Goal: Task Accomplishment & Management: Complete application form

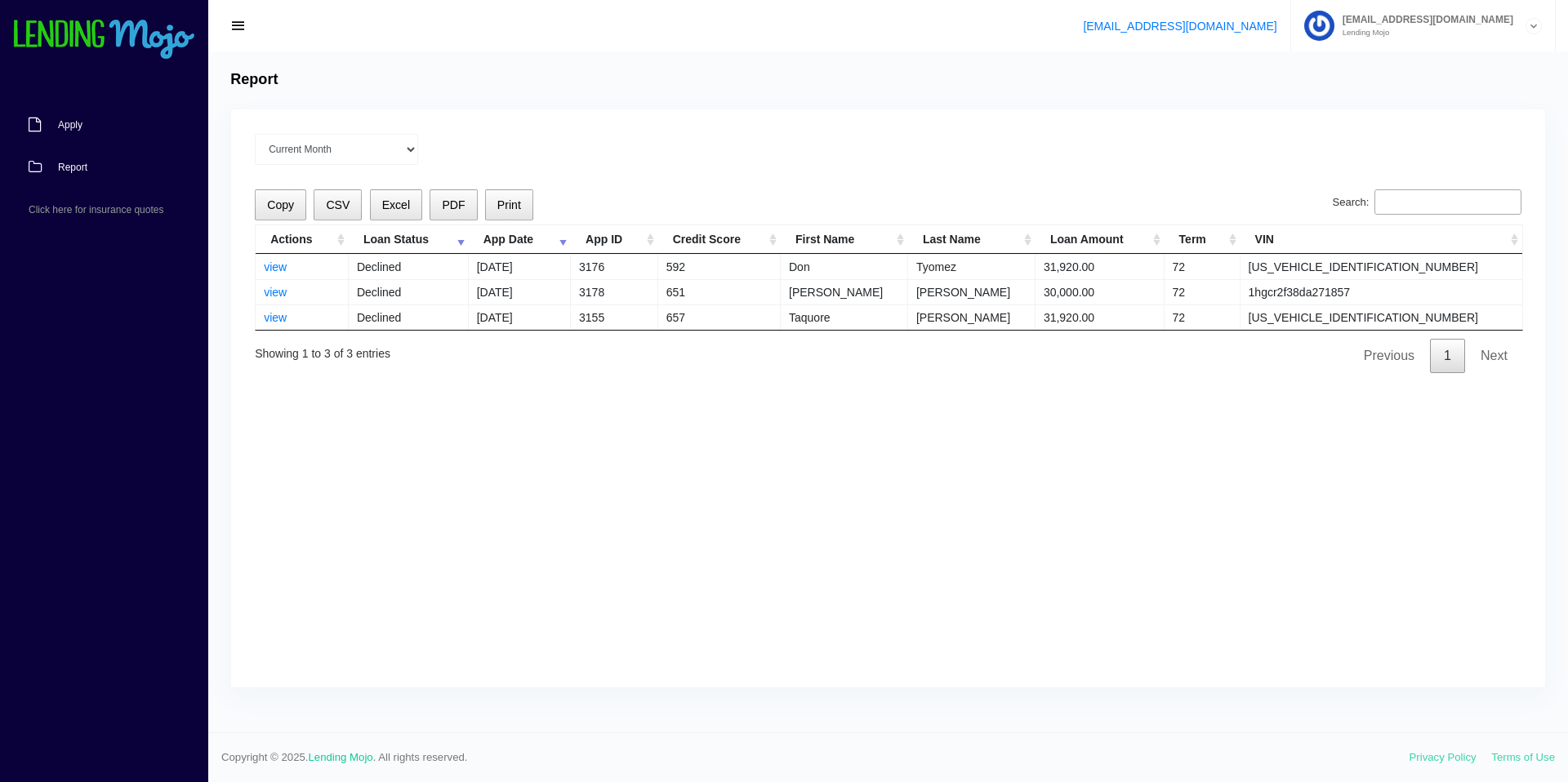
click at [76, 122] on span "Apply" at bounding box center [70, 125] width 24 height 10
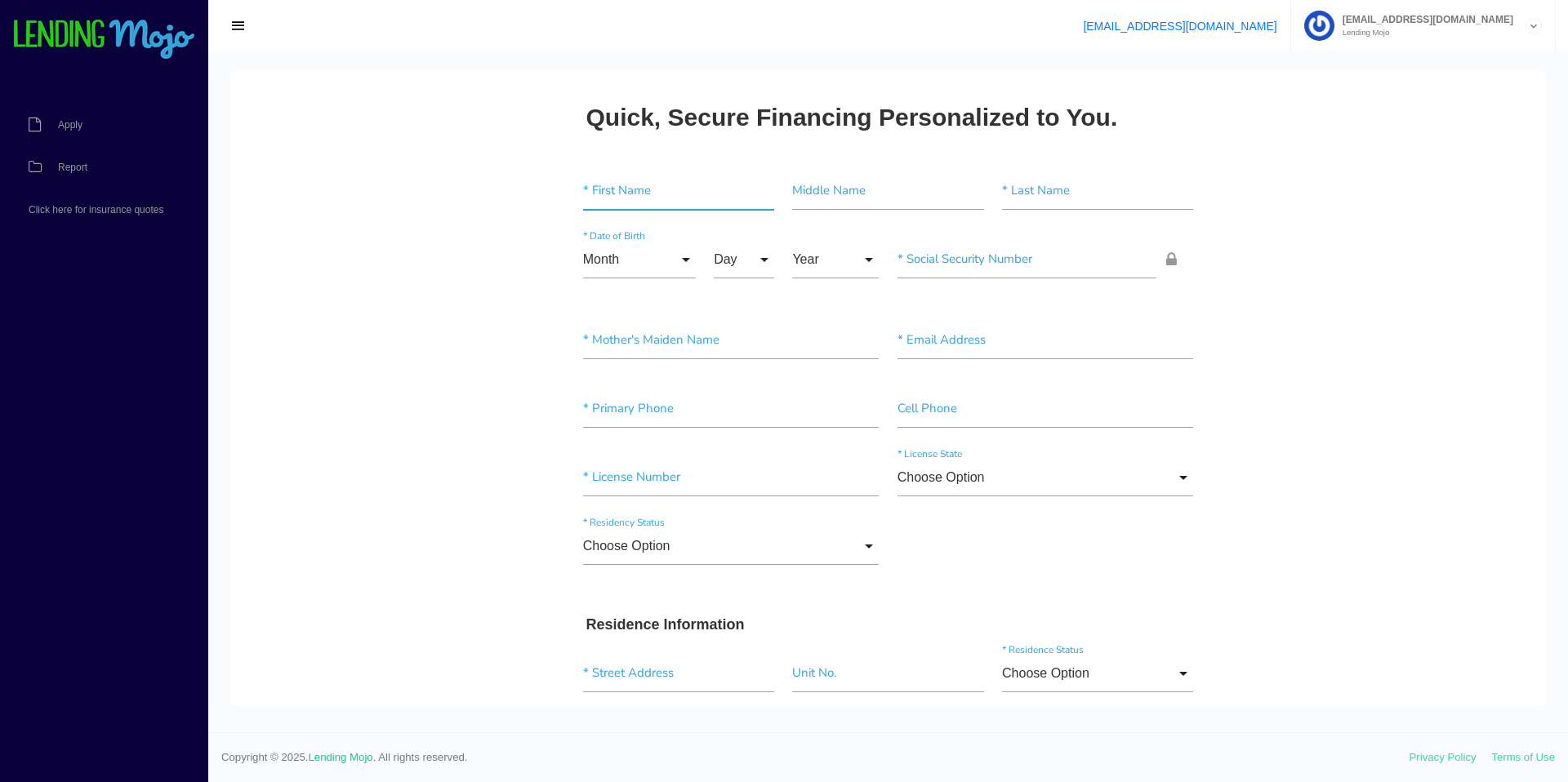
click at [643, 200] on input"] "text" at bounding box center [678, 191] width 191 height 38
type input"] "j"
type input"] "JONATHAN"
type input"] "MICHEL"
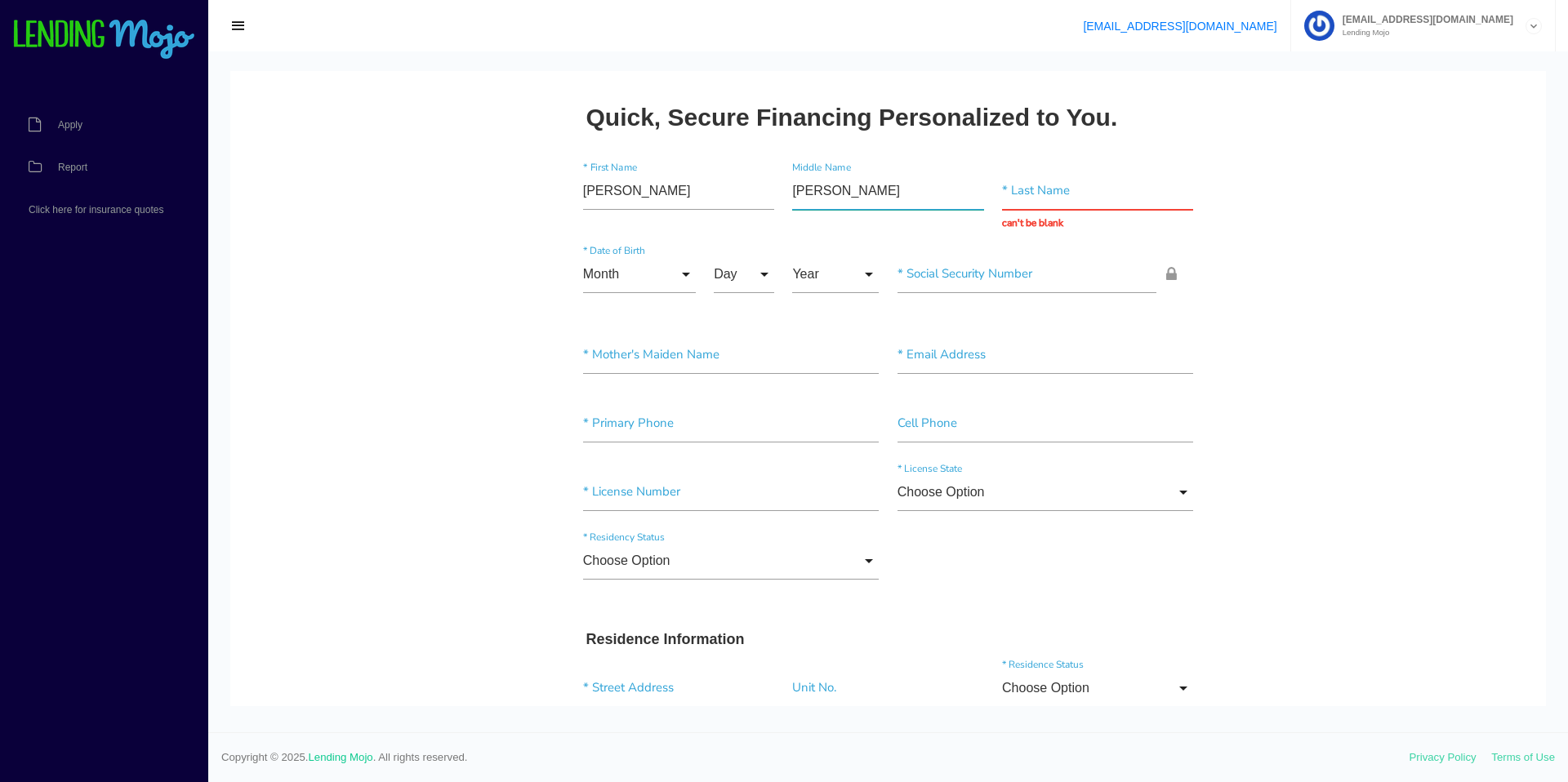
click at [846, 190] on input"] "MICHEL" at bounding box center [887, 191] width 191 height 38
drag, startPoint x: 683, startPoint y: 190, endPoint x: 541, endPoint y: 184, distance: 142.1
type input"] "j"
type input"] "Jonathan"
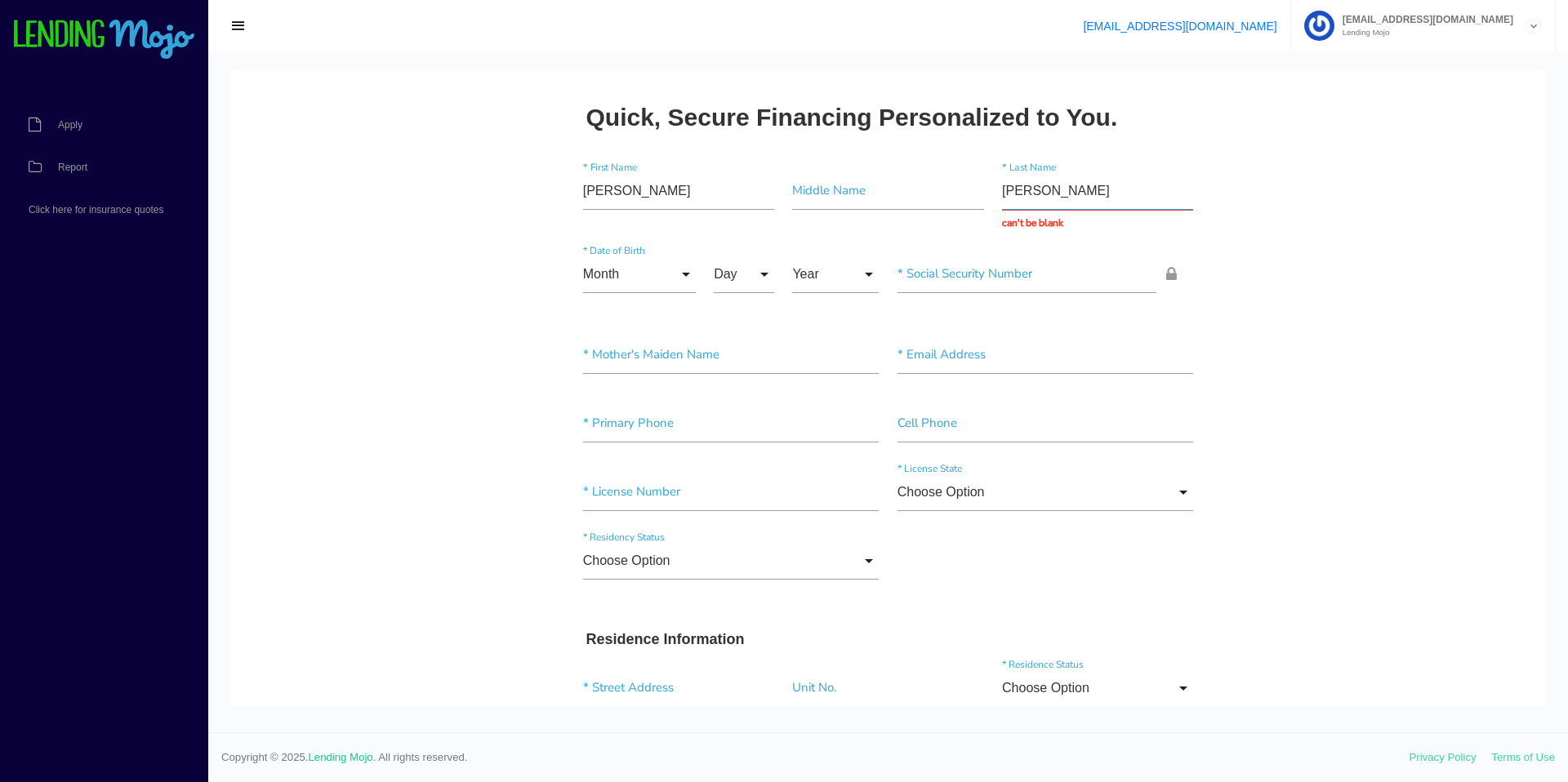
type input "Matos"
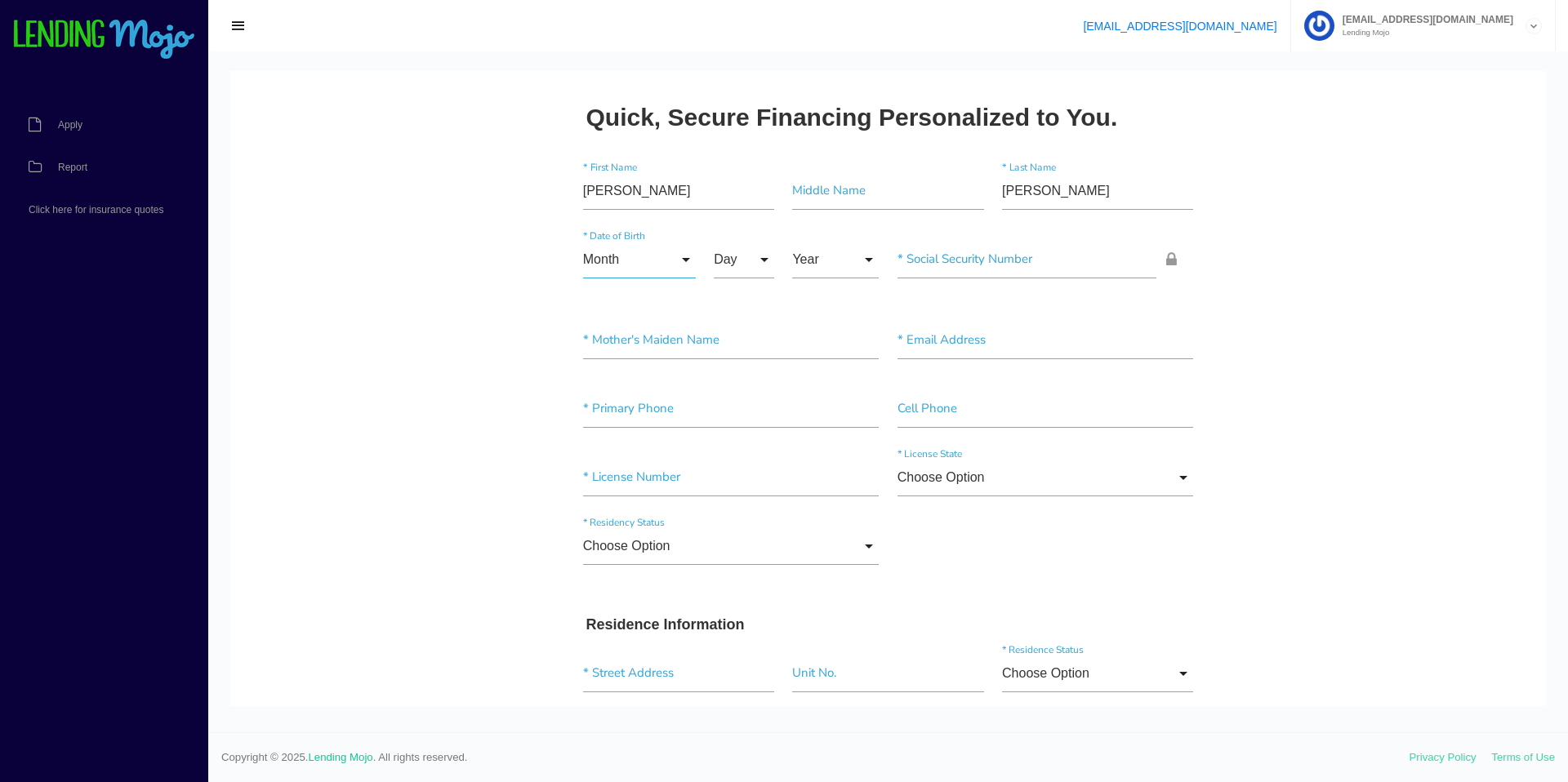
click at [646, 263] on input "Month" at bounding box center [640, 260] width 112 height 38
click at [622, 340] on span "Feb" at bounding box center [640, 343] width 112 height 41
type input "Feb"
click at [719, 264] on input "Day" at bounding box center [744, 260] width 60 height 38
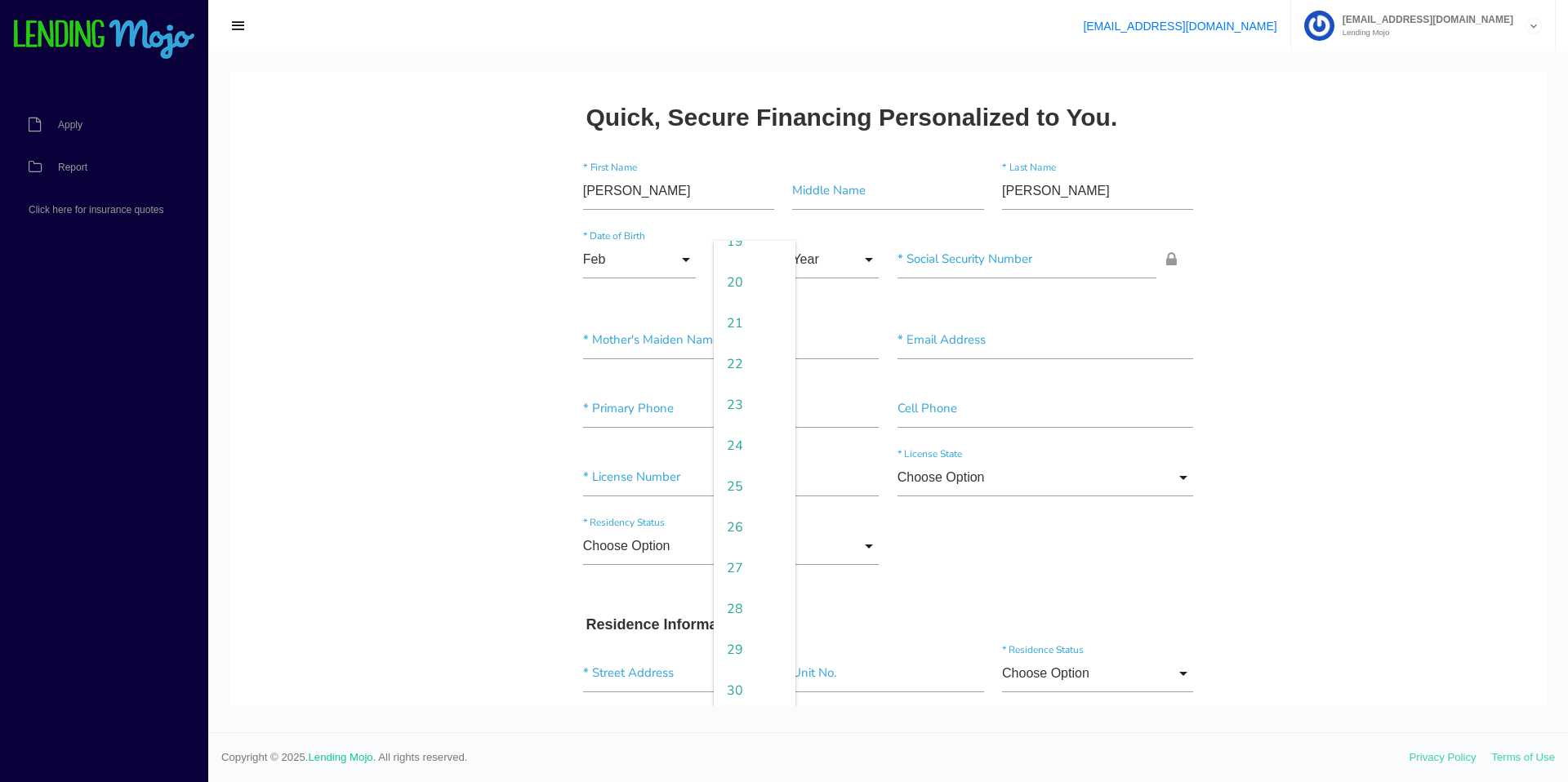
drag, startPoint x: 741, startPoint y: 283, endPoint x: 789, endPoint y: 221, distance: 78.4
click at [742, 283] on span "20" at bounding box center [755, 283] width 81 height 41
type input "20"
click at [813, 255] on input "Year" at bounding box center [834, 260] width 86 height 38
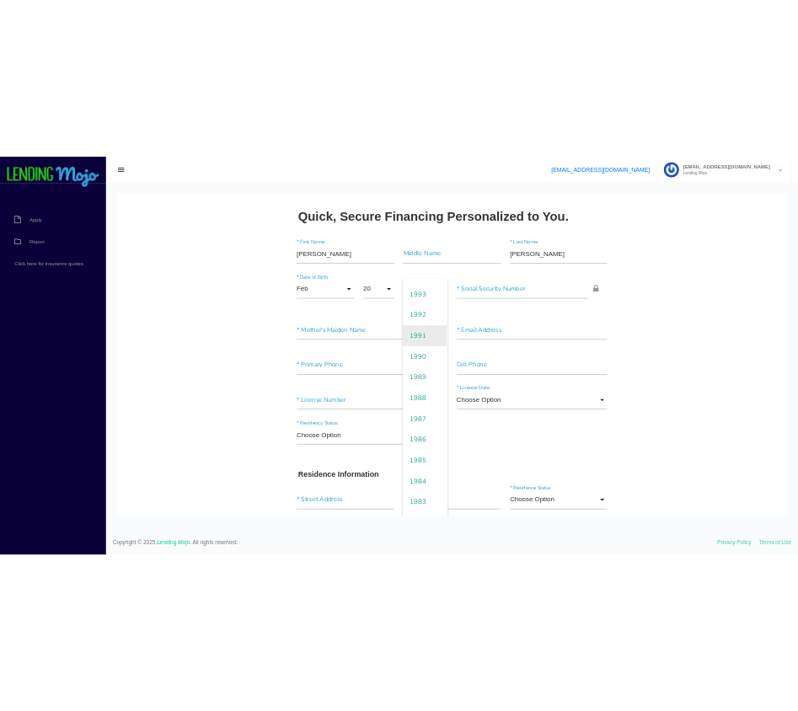
scroll to position [619, 0]
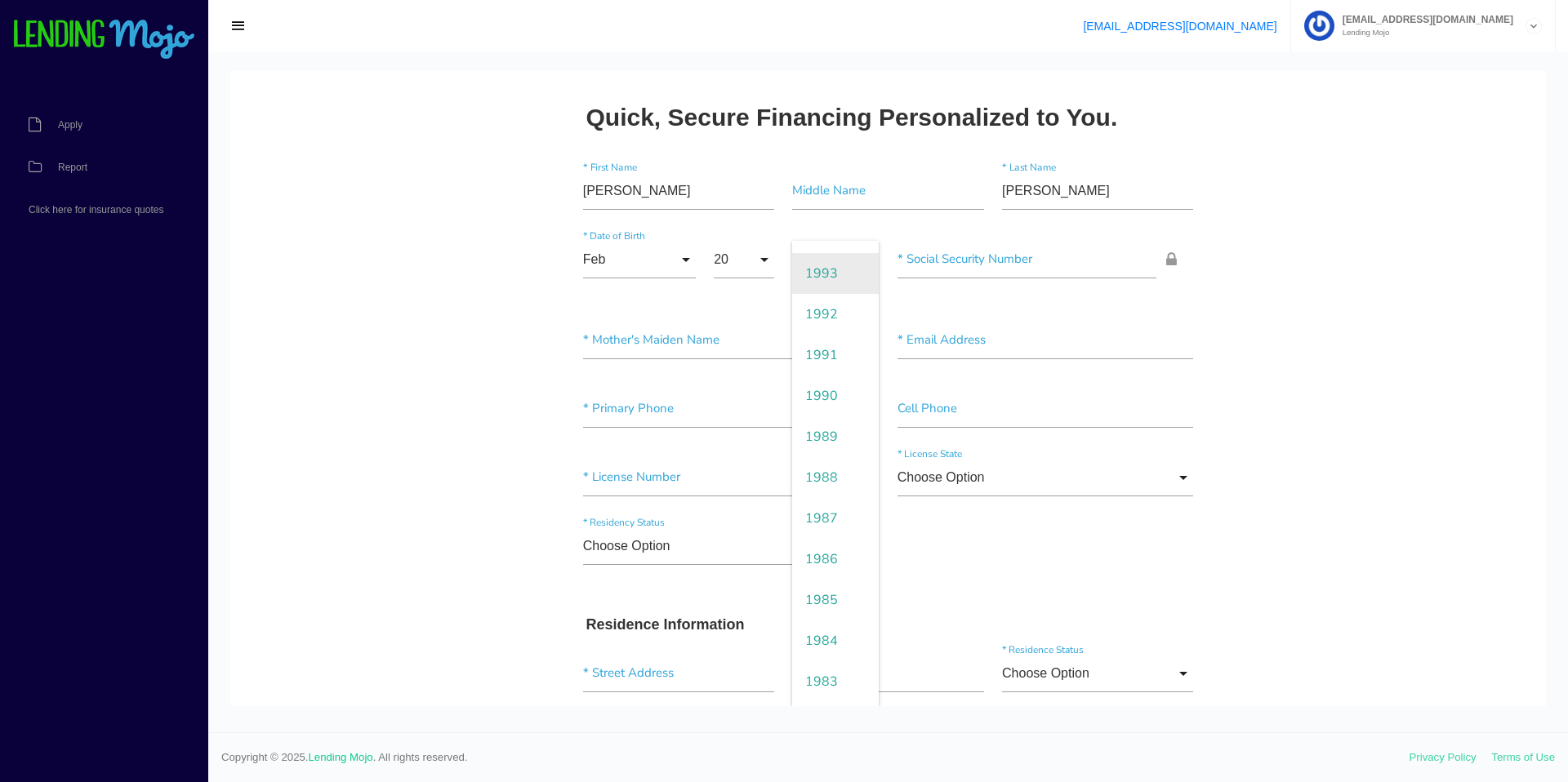
click at [831, 280] on span "1993" at bounding box center [834, 273] width 86 height 41
type input "1993"
click at [1005, 256] on input"] "text" at bounding box center [1027, 260] width 260 height 38
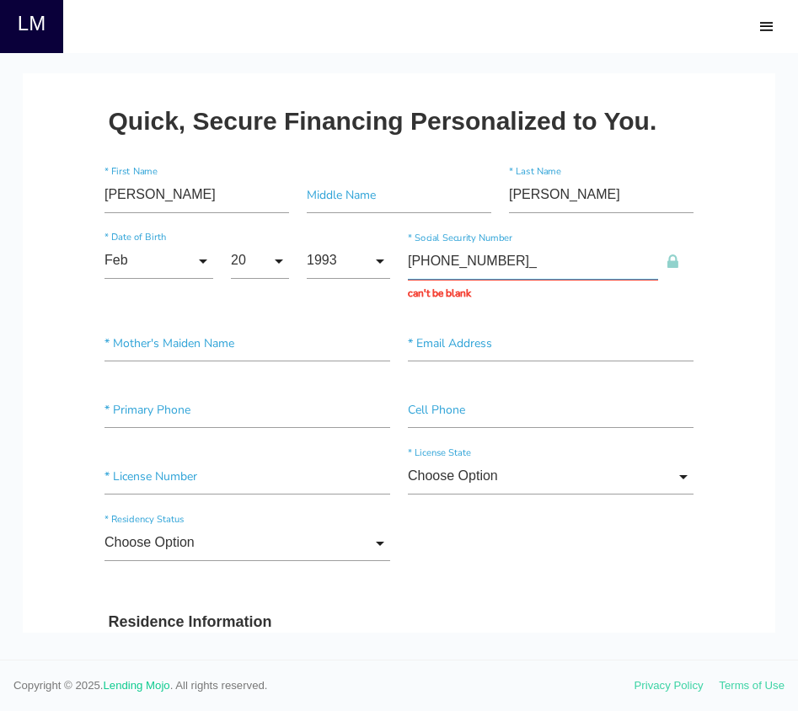
type input "179-74-9272"
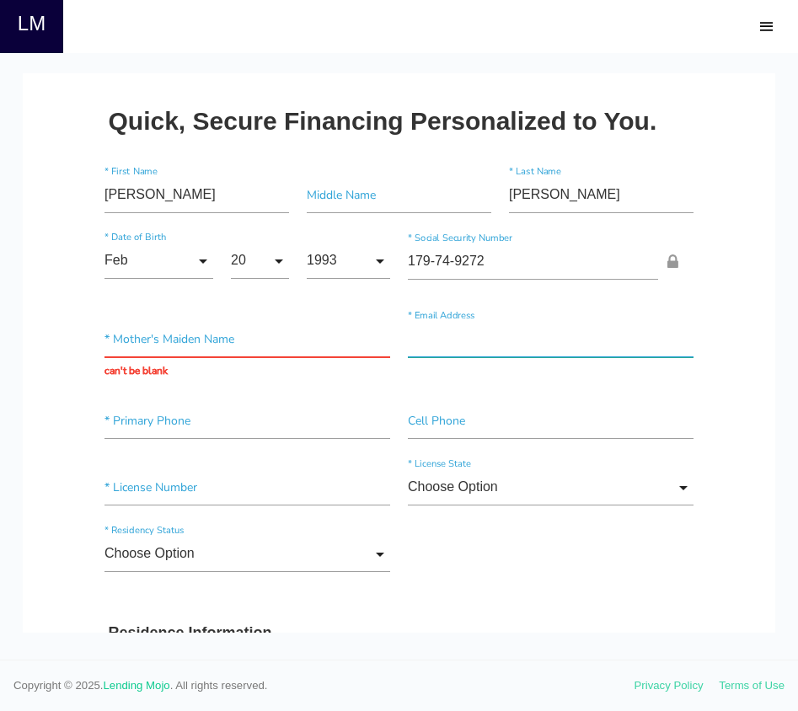
click at [522, 346] on input"] "text" at bounding box center [551, 339] width 286 height 36
type input"] "jmatos991@outlook.com"
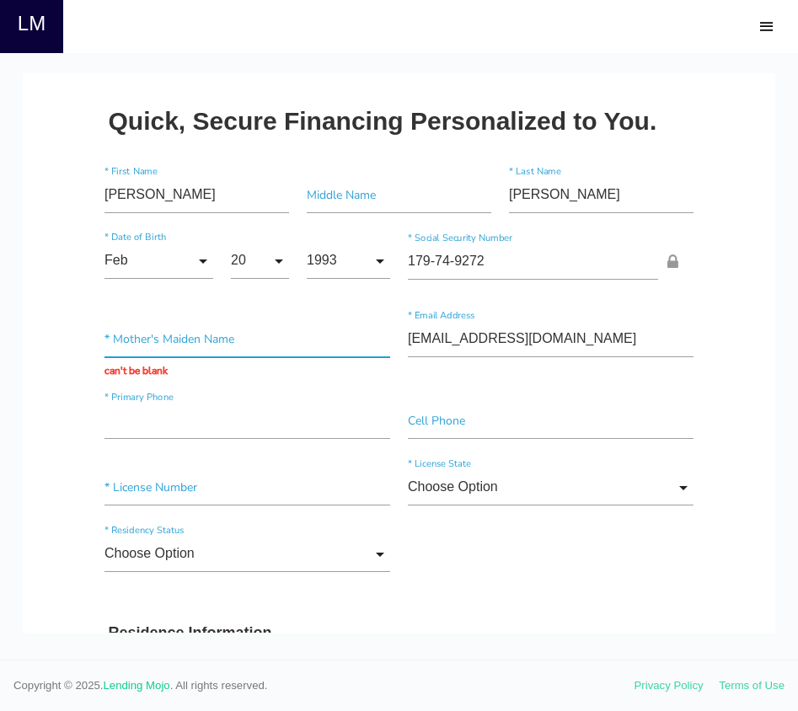
click at [163, 351] on input "text" at bounding box center [247, 339] width 286 height 36
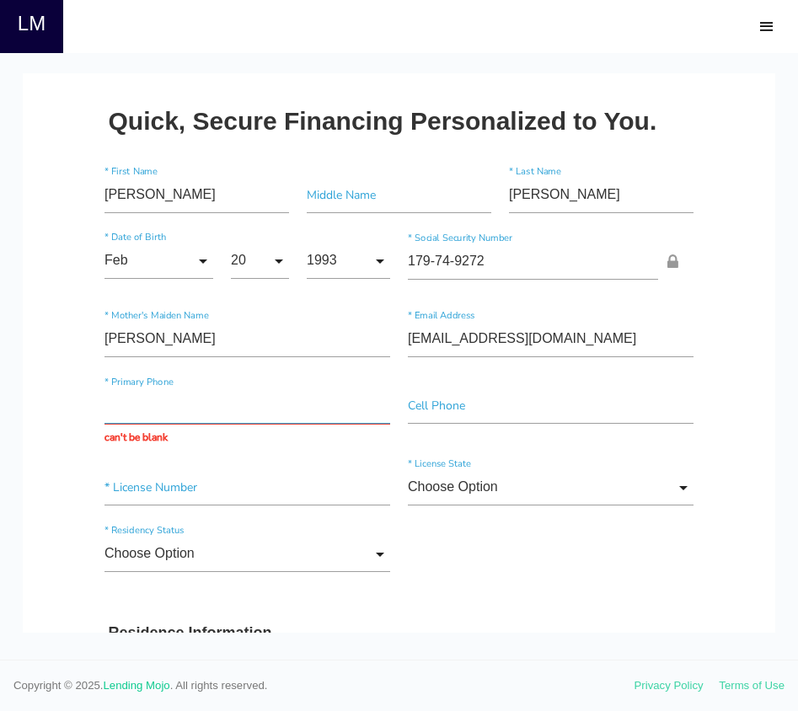
click at [200, 414] on input "text" at bounding box center [247, 406] width 286 height 36
click at [110, 337] on input"] "matos" at bounding box center [247, 339] width 286 height 36
type input"] "Matos"
type input "(484) 507-0473"
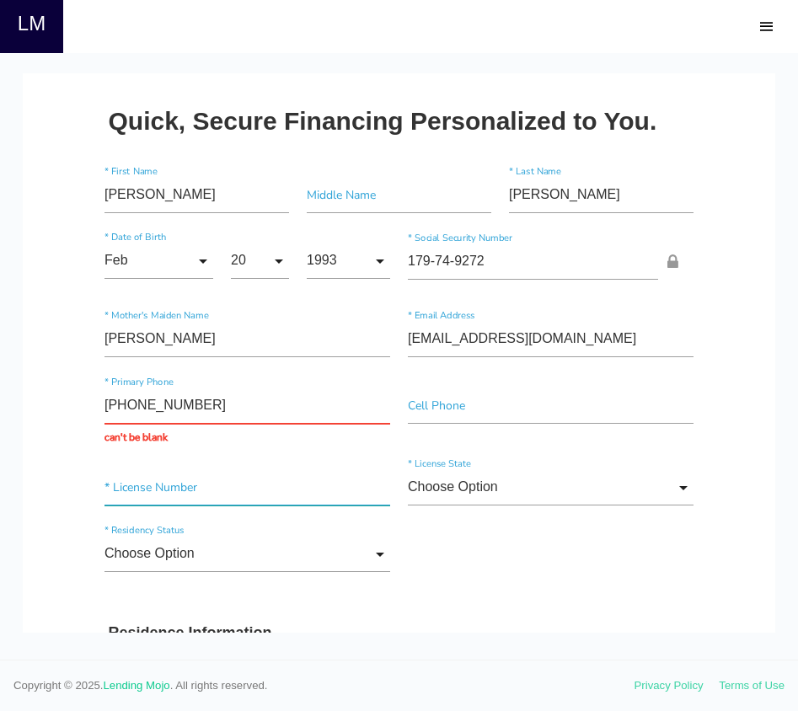
click at [218, 493] on div "* License Number" at bounding box center [247, 490] width 303 height 43
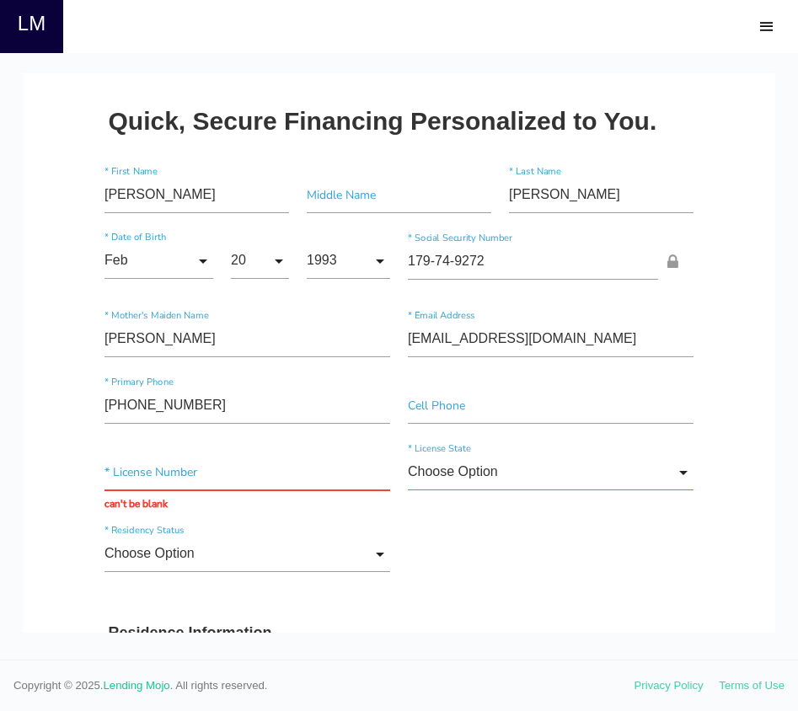
click at [512, 470] on input "Choose Option" at bounding box center [551, 472] width 286 height 36
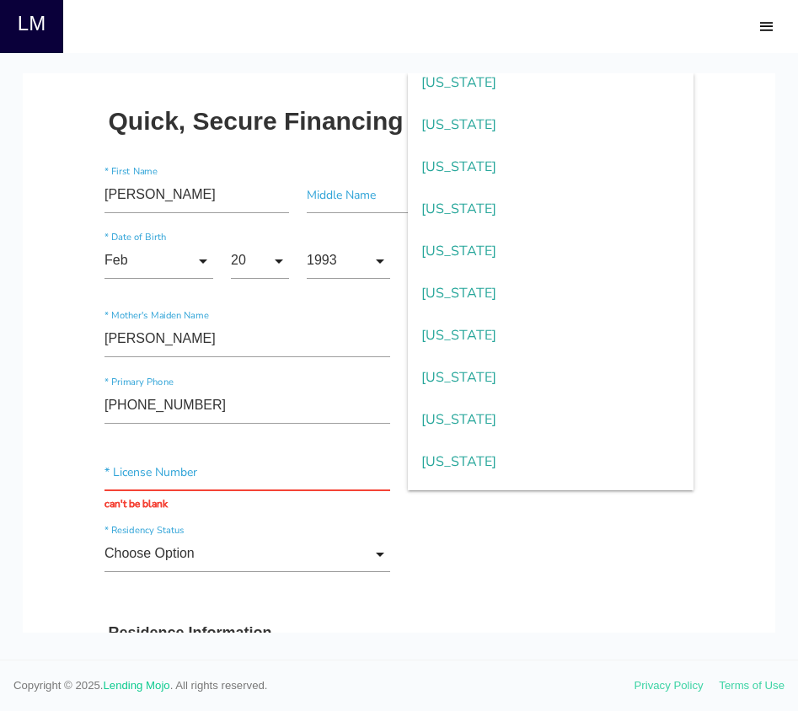
scroll to position [1516, 0]
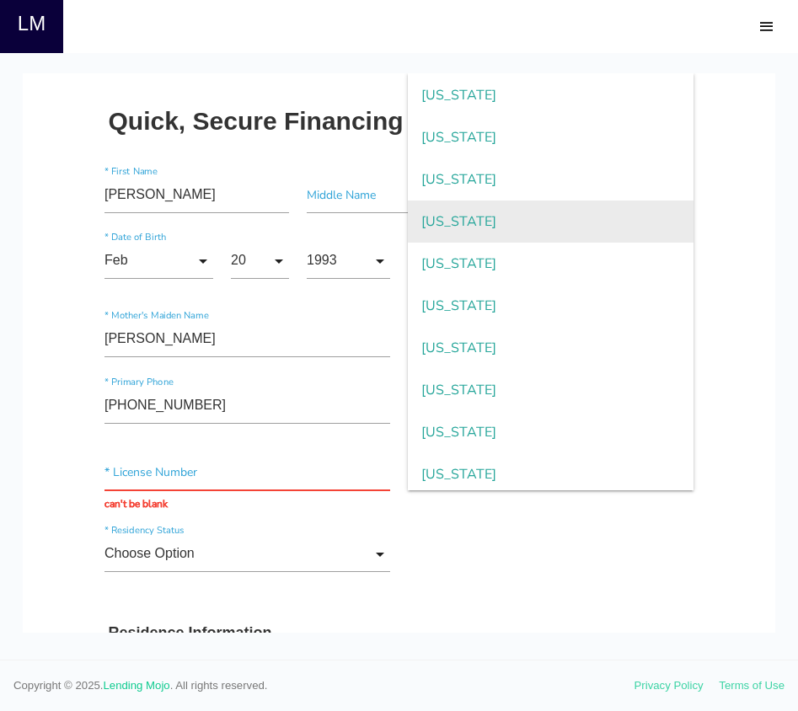
click at [477, 225] on span "Pennsylvania" at bounding box center [551, 222] width 286 height 42
type input "Pennsylvania"
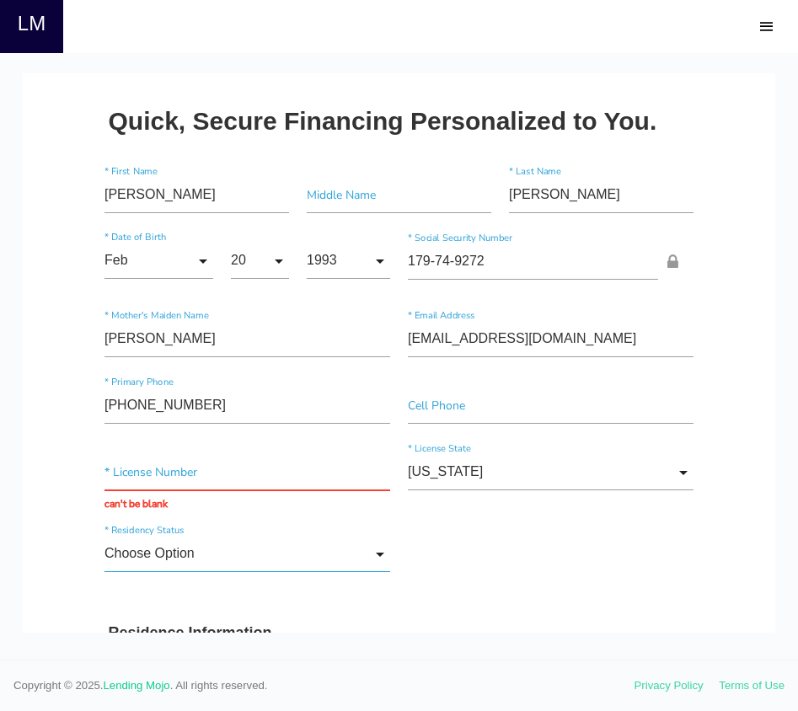
click at [202, 567] on input "Choose Option" at bounding box center [247, 554] width 286 height 36
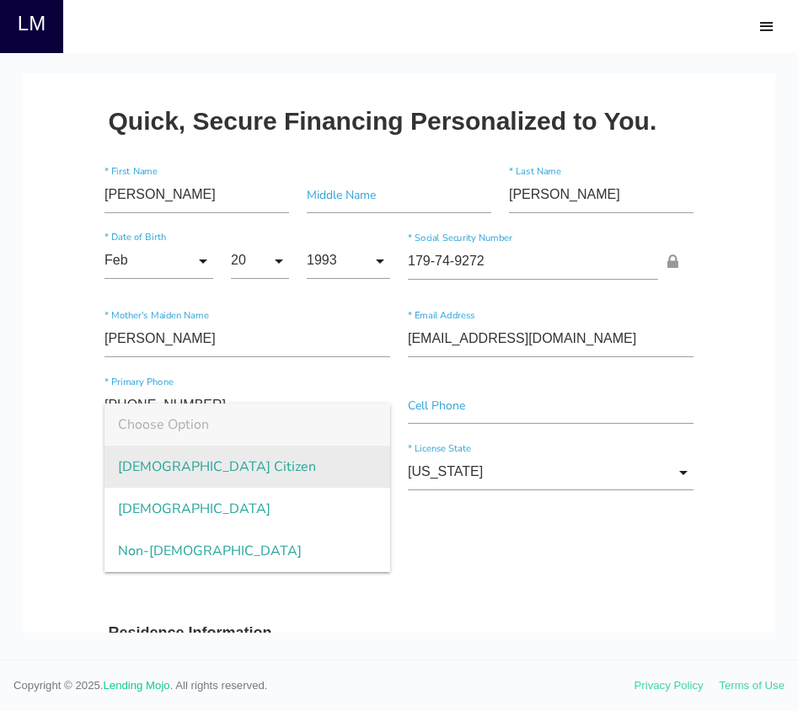
click at [186, 475] on span "US Citizen" at bounding box center [247, 467] width 286 height 42
type input "US Citizen"
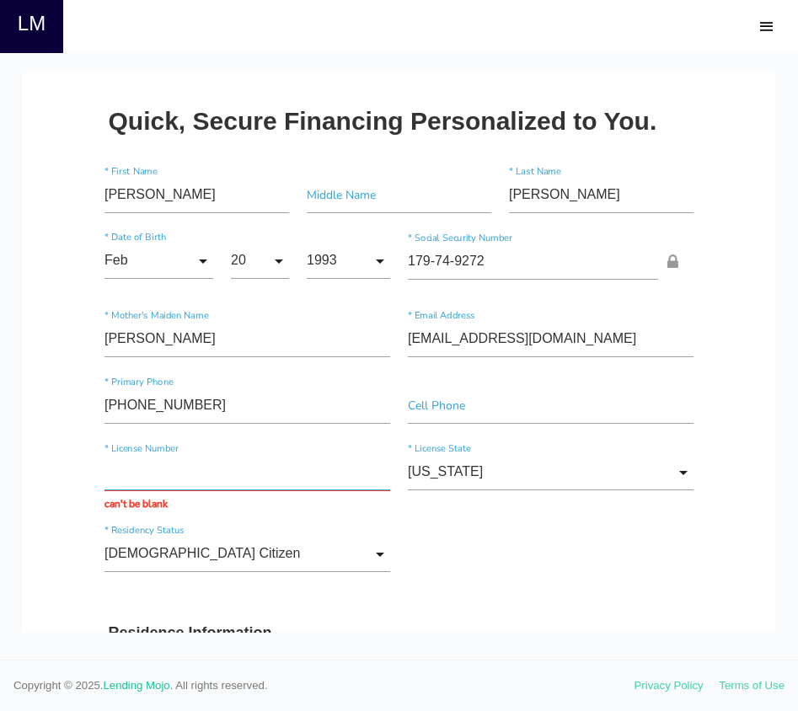
click at [198, 469] on input "text" at bounding box center [247, 472] width 286 height 36
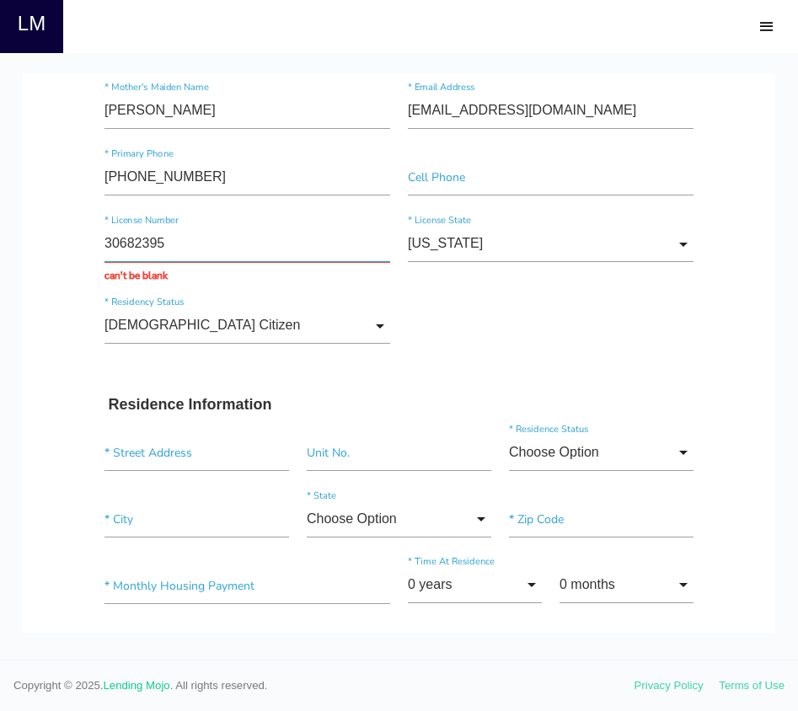
scroll to position [250, 0]
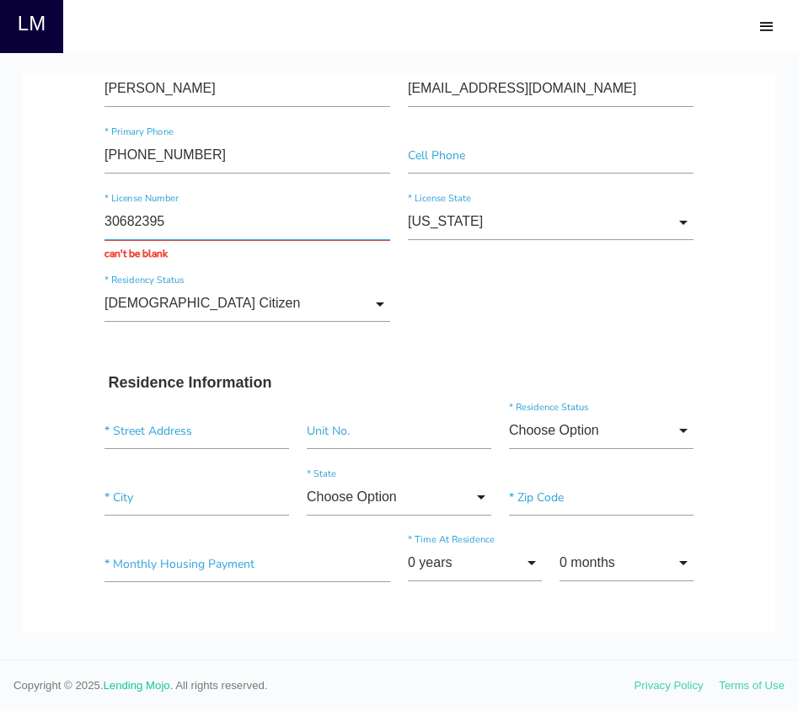
type input "30682395"
click at [178, 430] on input "text" at bounding box center [196, 431] width 185 height 36
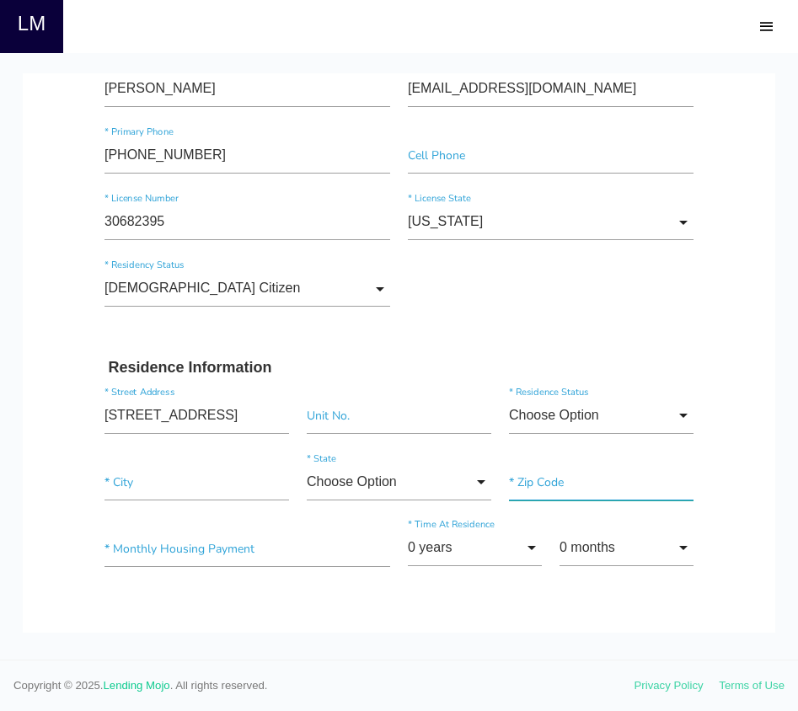
type input "604 High St"
type input"] "Bethlehem"
type input"] "18018"
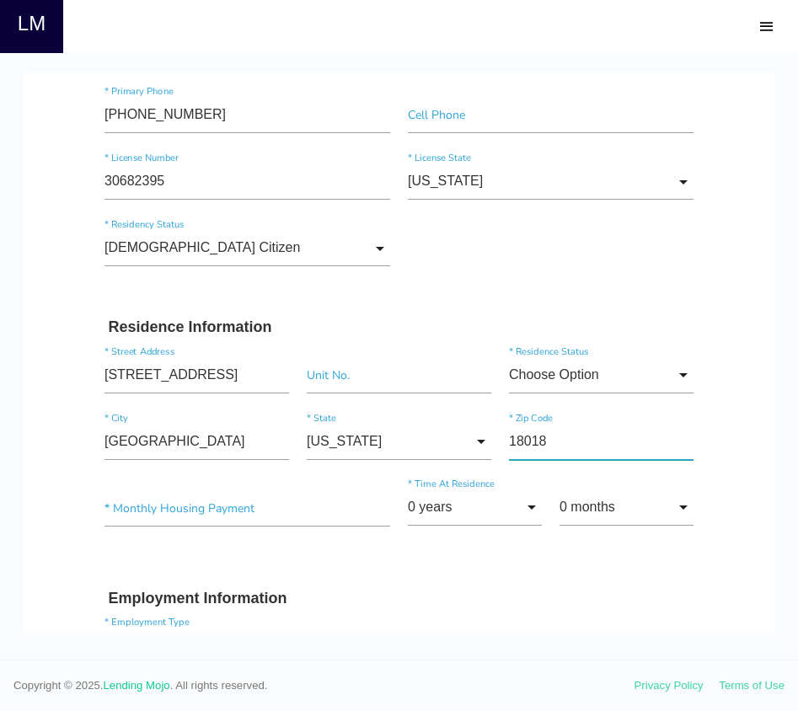
scroll to position [442, 0]
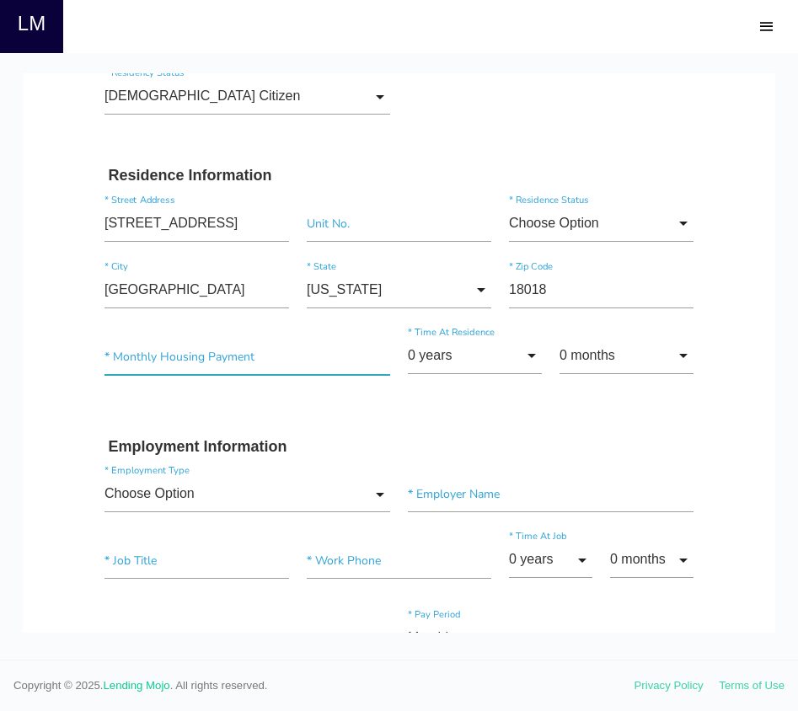
click at [233, 361] on input"] "text" at bounding box center [247, 357] width 286 height 36
type input"] "$1,500.00"
click at [523, 357] on input "0 years" at bounding box center [475, 356] width 134 height 36
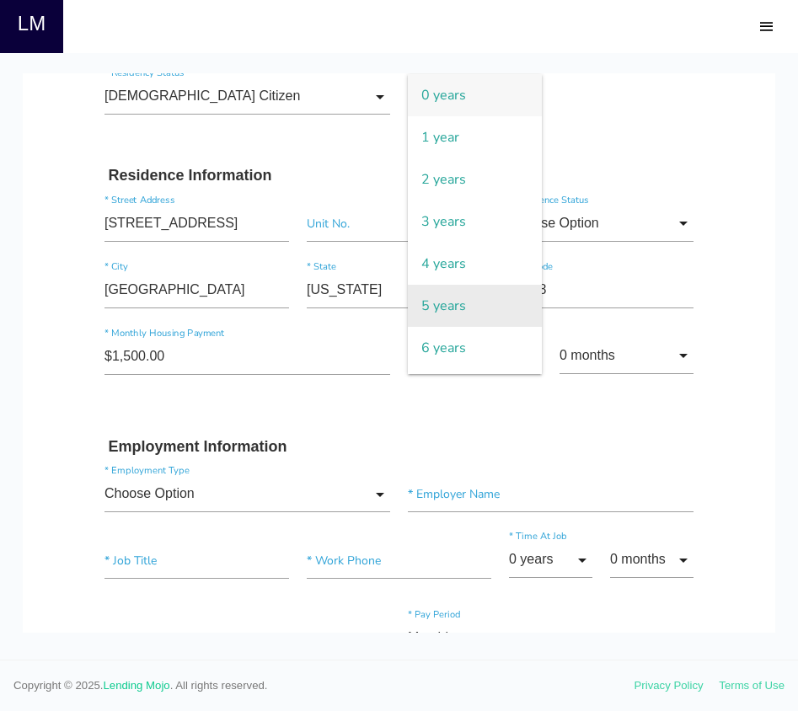
click at [468, 313] on span "5 years" at bounding box center [475, 306] width 134 height 42
type input "5 years"
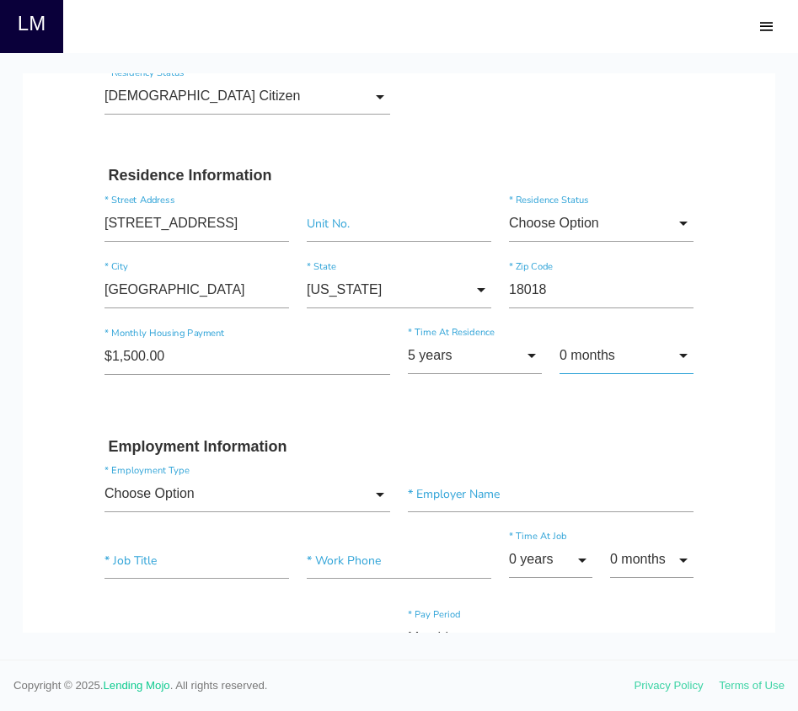
click at [615, 361] on input "0 months" at bounding box center [627, 356] width 134 height 36
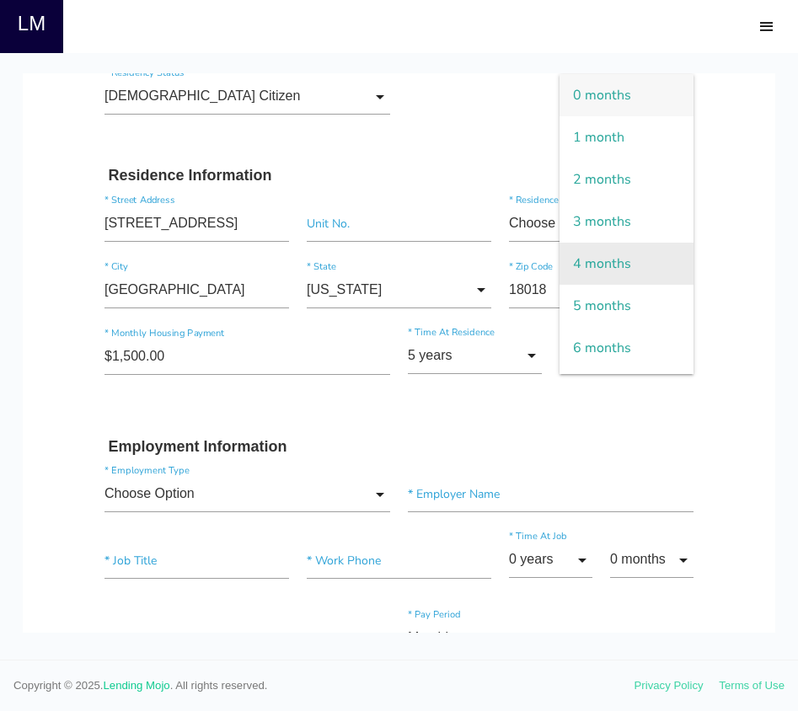
click at [621, 257] on span "4 months" at bounding box center [627, 264] width 134 height 42
type input "4 months"
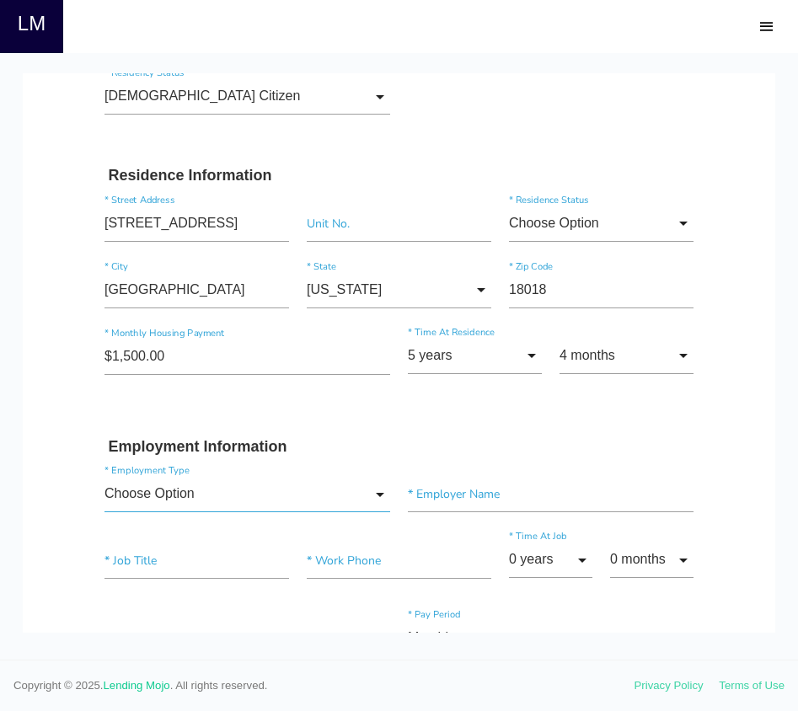
click at [322, 502] on input "Choose Option" at bounding box center [247, 494] width 286 height 36
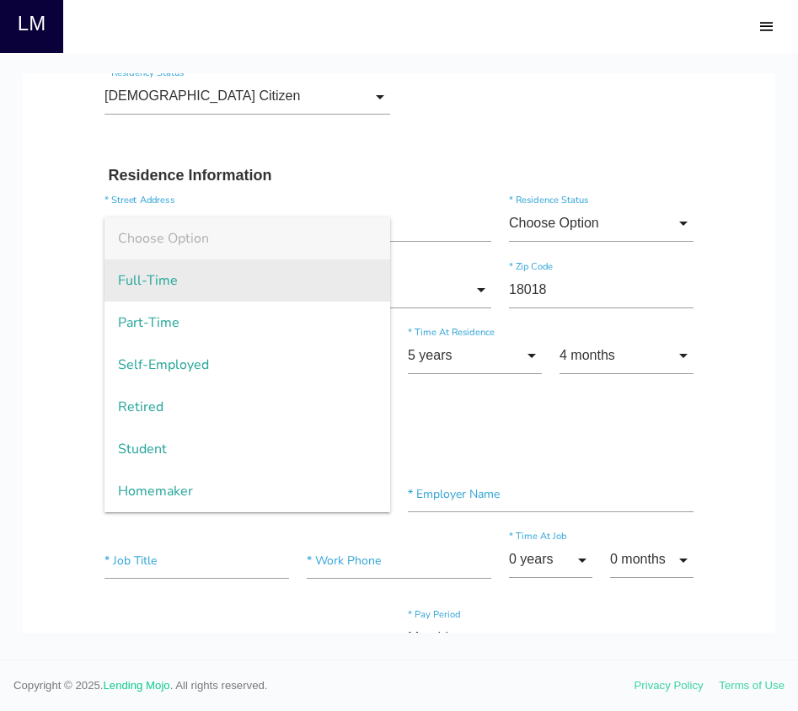
click at [153, 285] on span "Full-Time" at bounding box center [247, 281] width 286 height 42
type input "Full-Time"
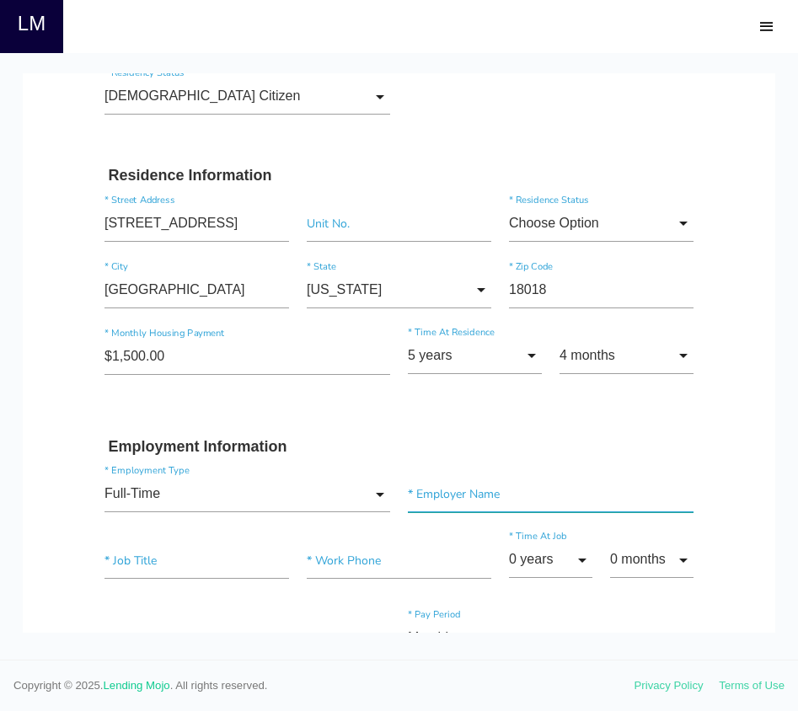
click at [468, 497] on input"] "text" at bounding box center [551, 494] width 286 height 36
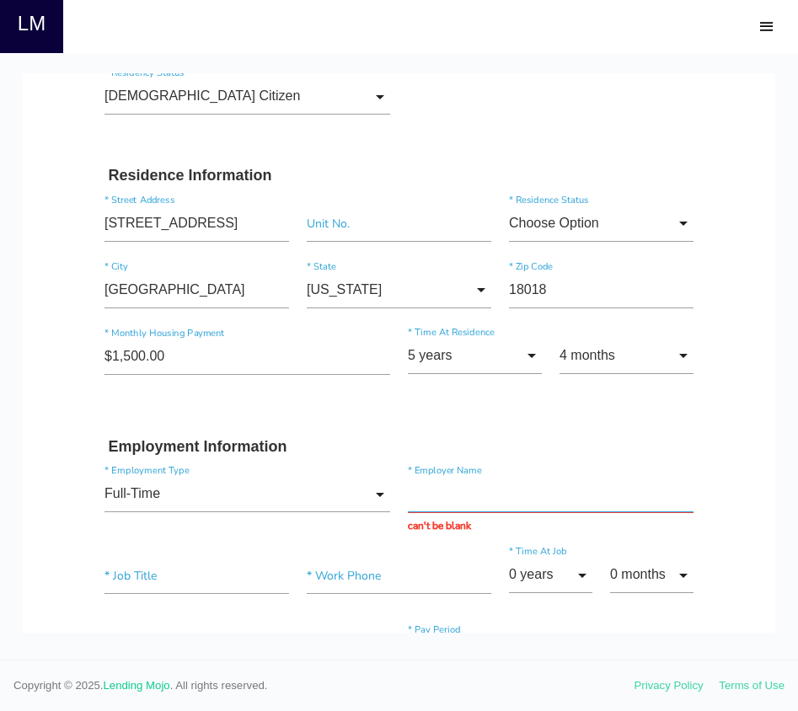
click at [525, 497] on input "text" at bounding box center [551, 494] width 286 height 36
click at [525, 496] on input "text" at bounding box center [551, 494] width 286 height 36
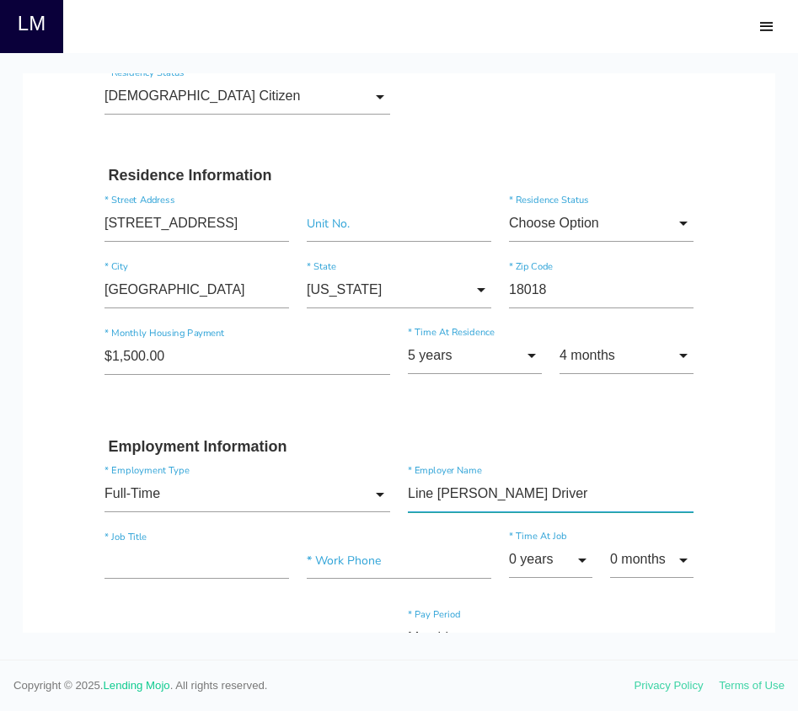
click at [458, 490] on input"] "Line Hauk Driver" at bounding box center [551, 494] width 286 height 36
type input"] "Line Haul Driver"
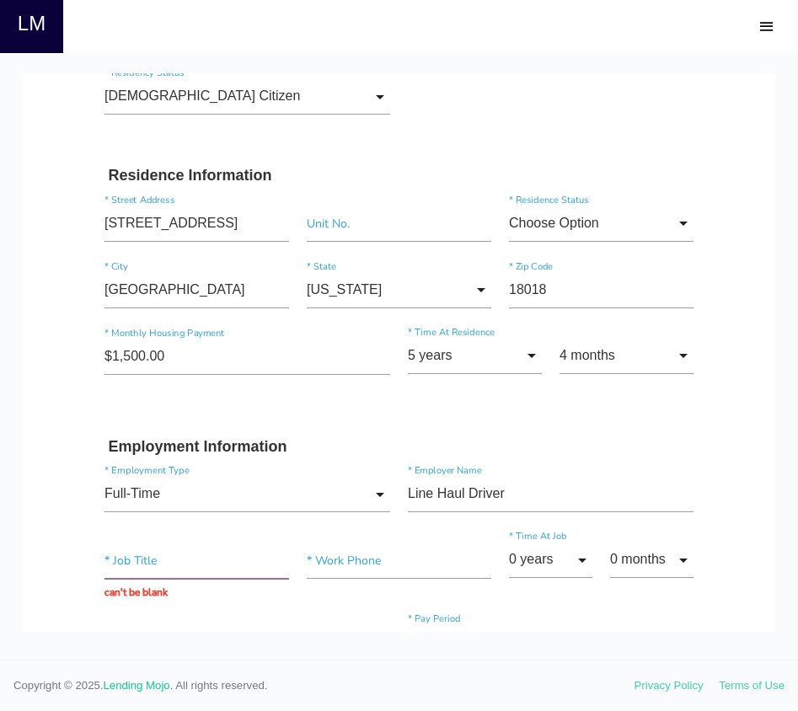
click at [251, 565] on input "text" at bounding box center [196, 561] width 185 height 36
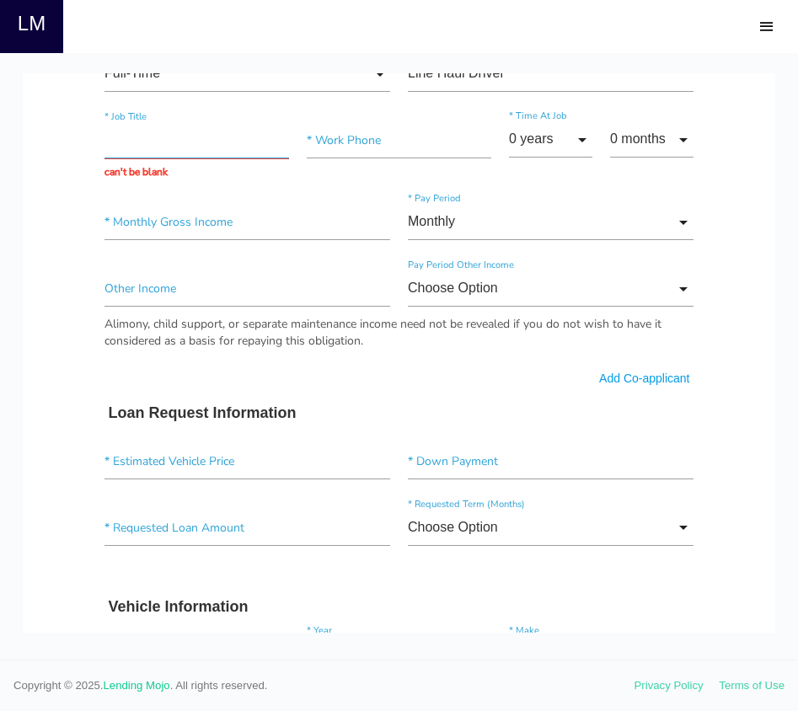
scroll to position [1115, 0]
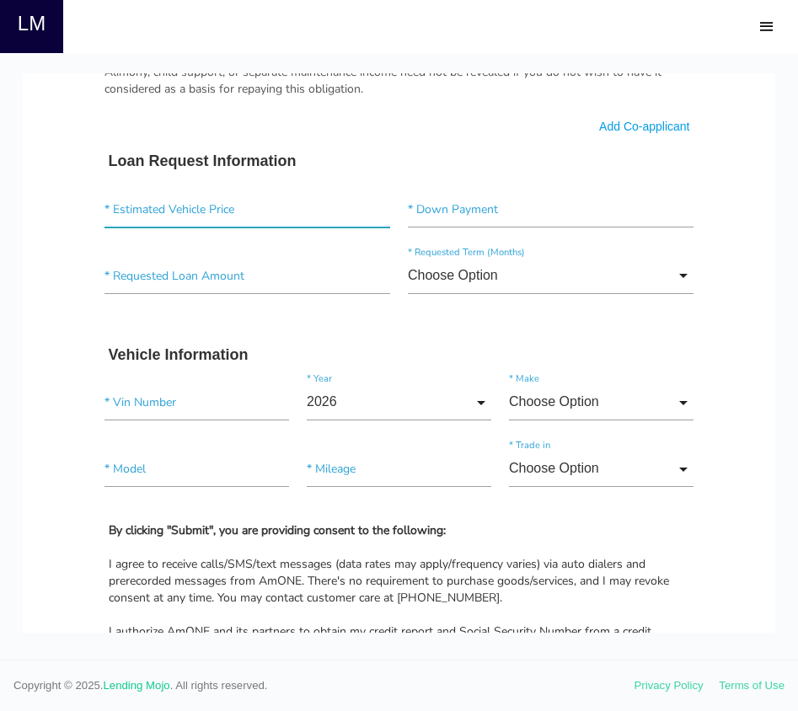
click at [219, 214] on input"] "text" at bounding box center [247, 209] width 286 height 36
type input"] "$6.00"
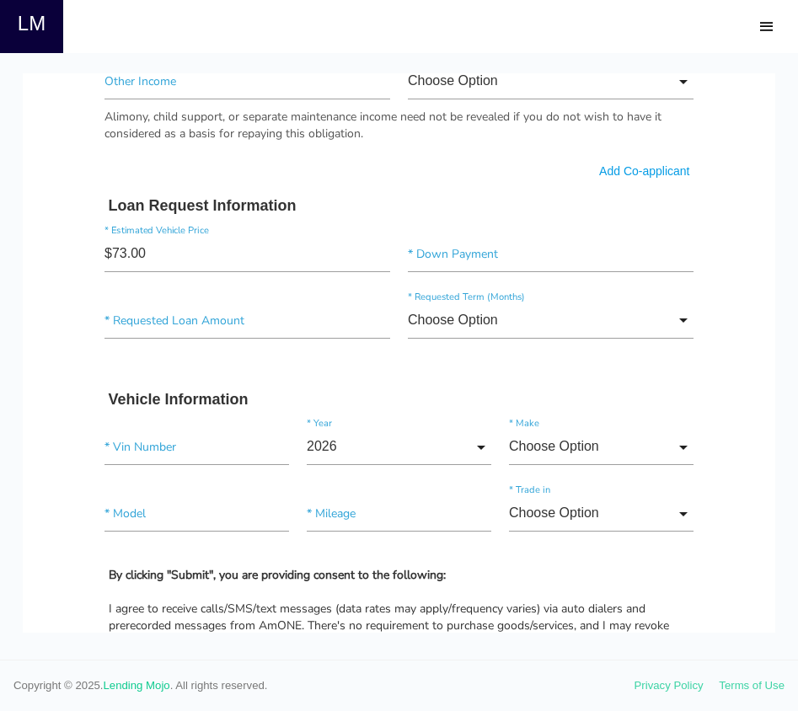
scroll to position [1069, 0]
click at [280, 260] on input"] "$73.00" at bounding box center [247, 255] width 286 height 36
click at [215, 255] on input"] "$730,000,000.00" at bounding box center [247, 255] width 286 height 36
type input"] "$73,000.00"
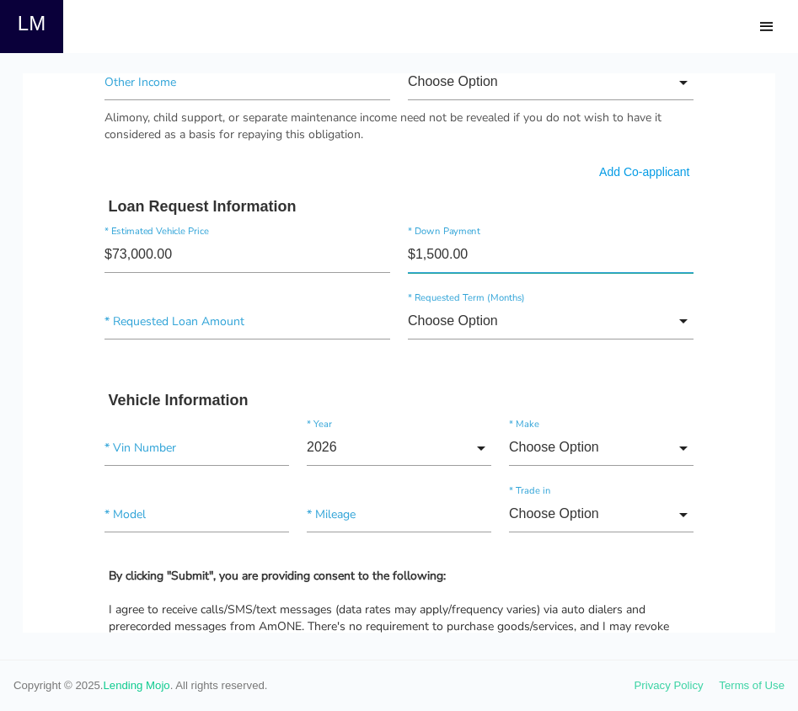
type input"] "$15,000.00"
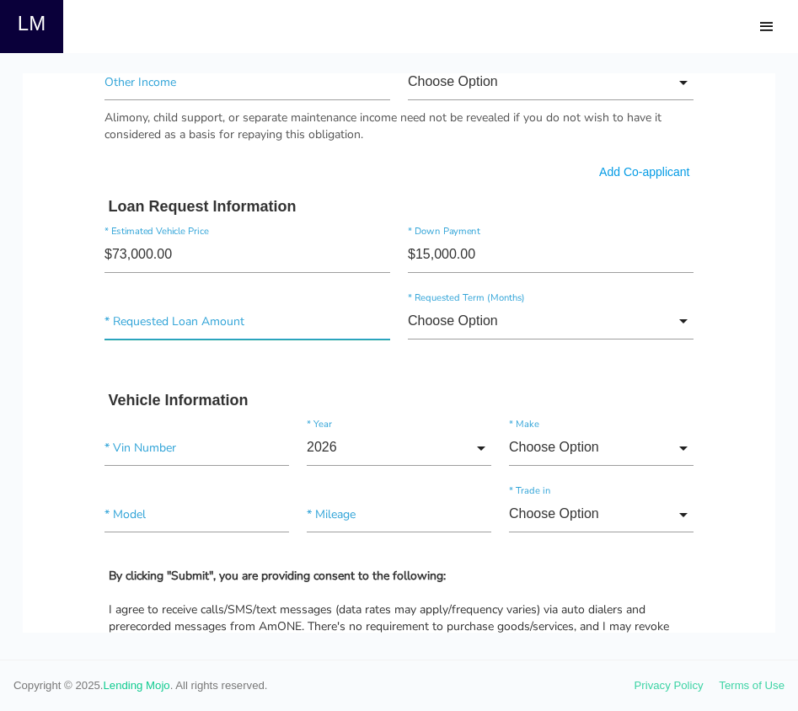
click at [255, 333] on input"] "text" at bounding box center [247, 321] width 286 height 36
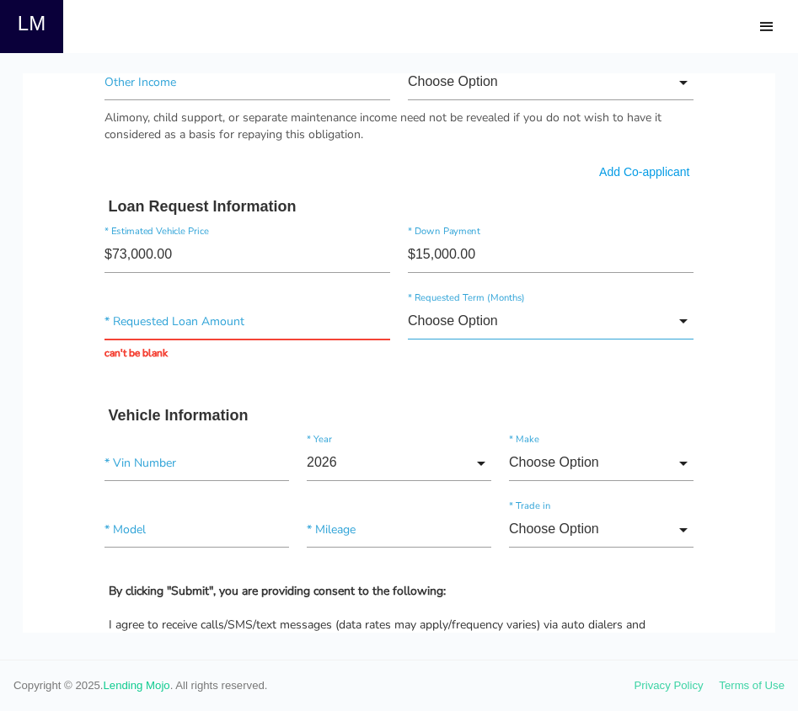
click at [497, 321] on input "Choose Option" at bounding box center [551, 321] width 286 height 36
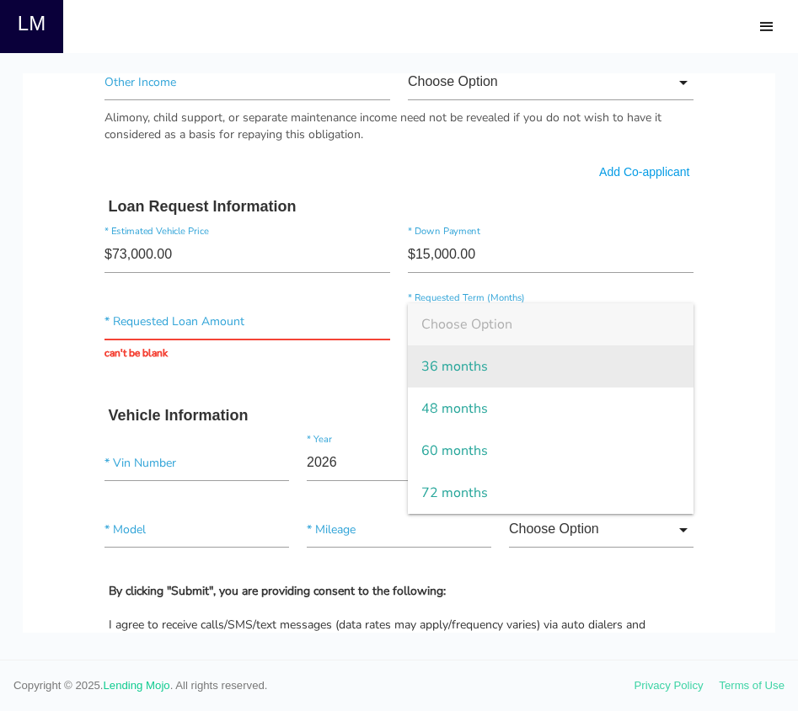
click at [482, 365] on span "36 months" at bounding box center [551, 367] width 286 height 42
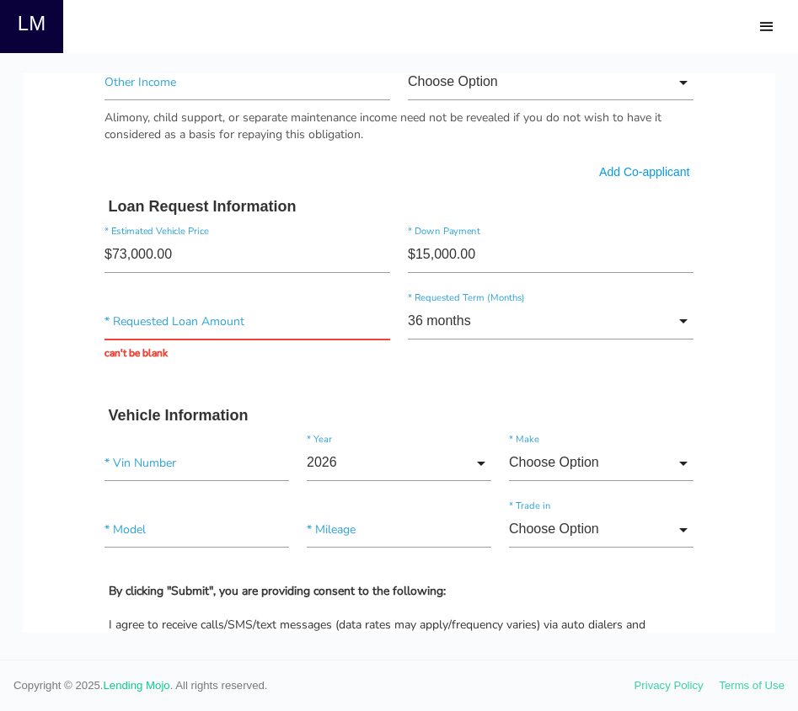
click at [482, 365] on span "36 months" at bounding box center [551, 367] width 286 height 42
click at [487, 324] on input "36 months" at bounding box center [551, 321] width 286 height 36
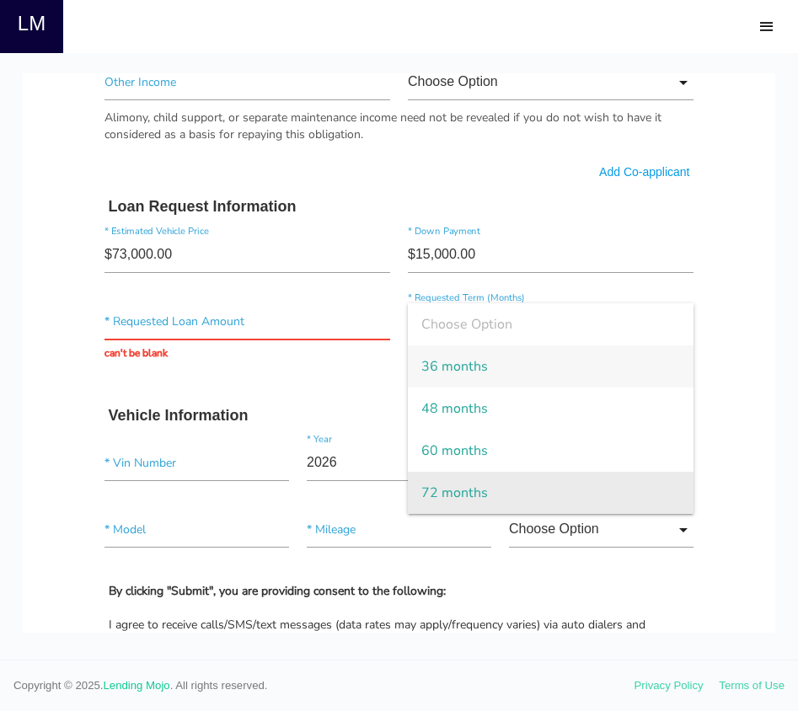
click at [469, 501] on span "72 months" at bounding box center [551, 493] width 286 height 42
type input "72 months"
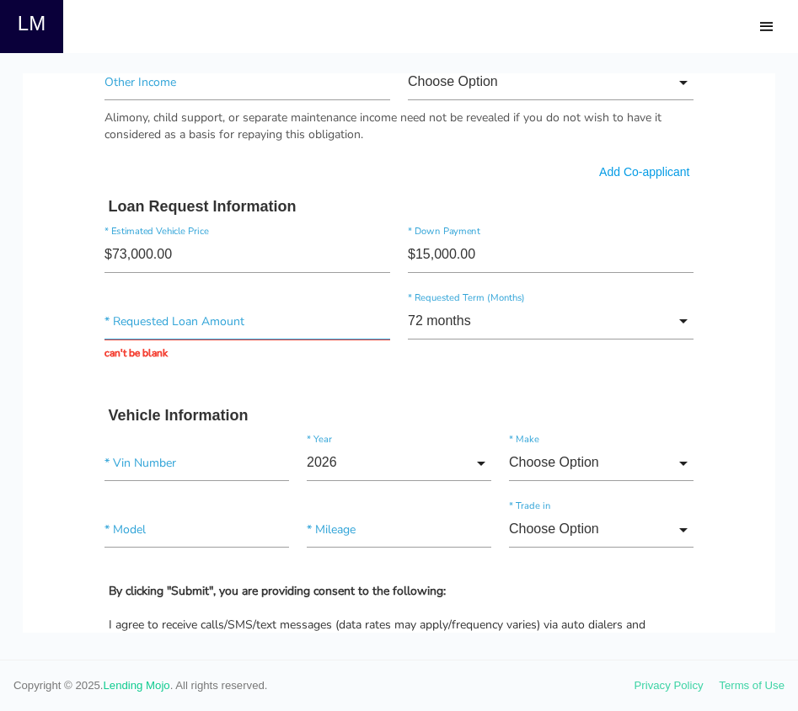
click at [227, 320] on input "text" at bounding box center [247, 321] width 286 height 36
type input "$63,840.00"
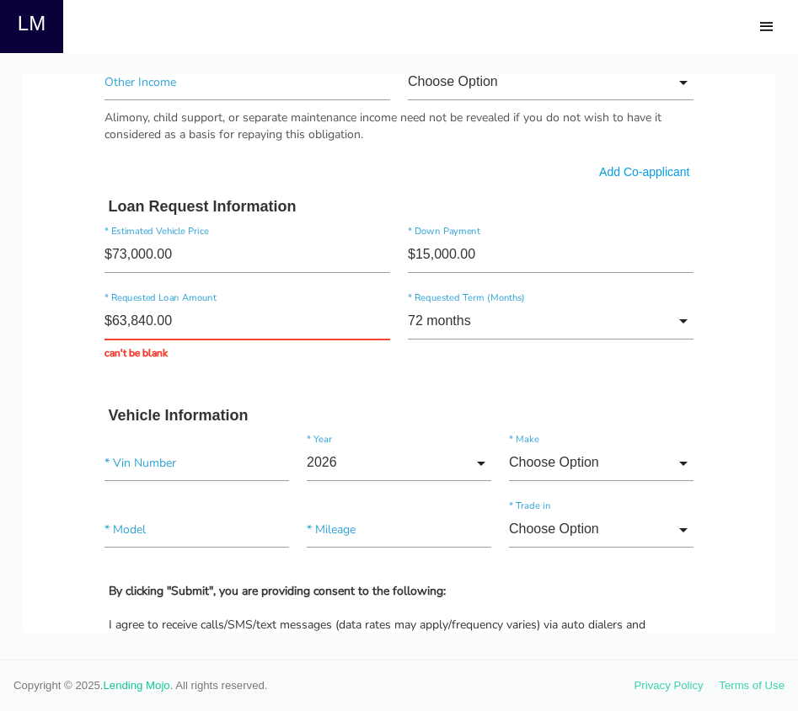
click at [616, 388] on form "Jonathan * First Name Middle Name Matos * Last Name Feb Month Jan Feb March Apr…" at bounding box center [399, 97] width 607 height 2022
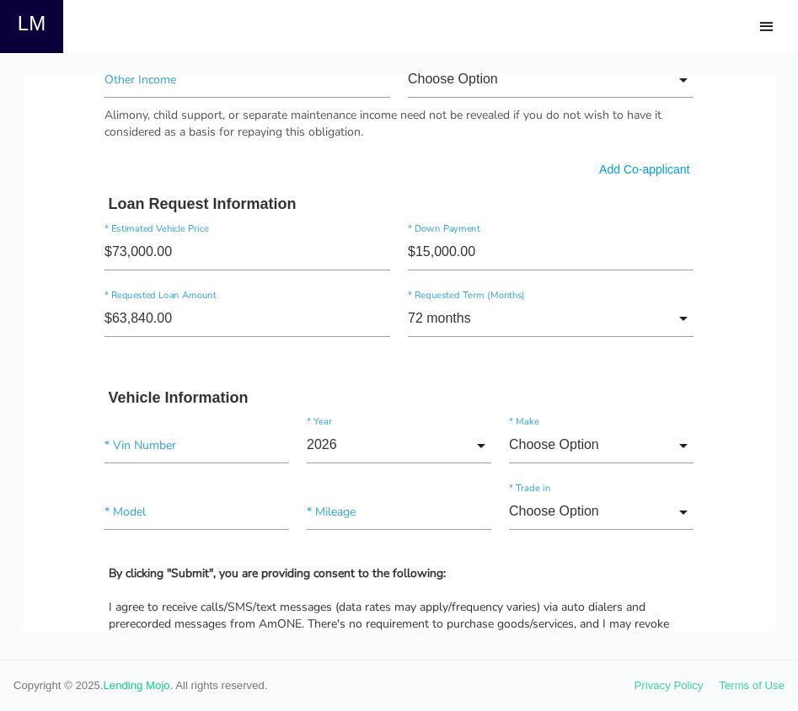
scroll to position [1073, 0]
click at [192, 442] on input"] "text" at bounding box center [196, 444] width 185 height 36
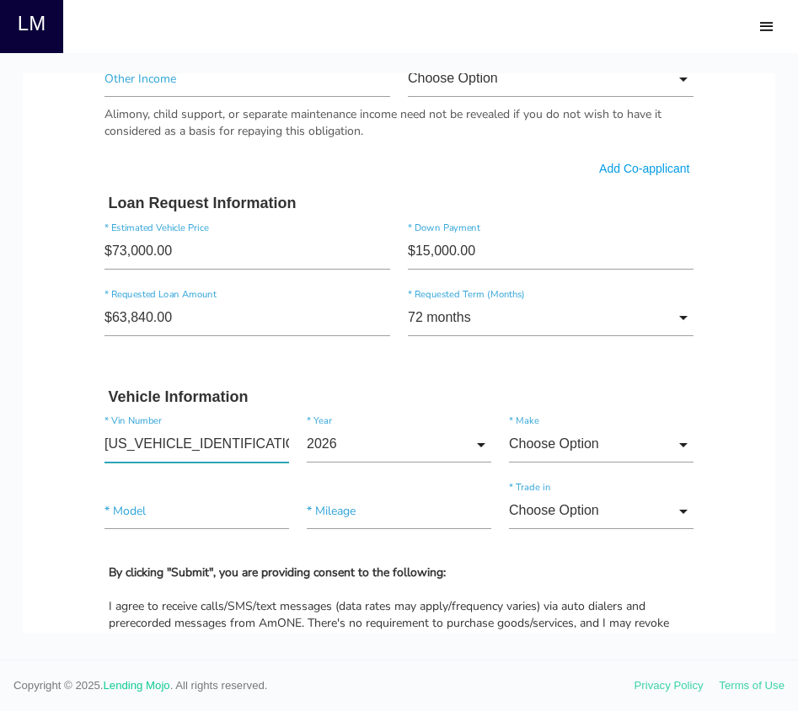
type input"] "1FT8W2BT9REF27104"
click at [390, 439] on input "2026" at bounding box center [399, 444] width 185 height 36
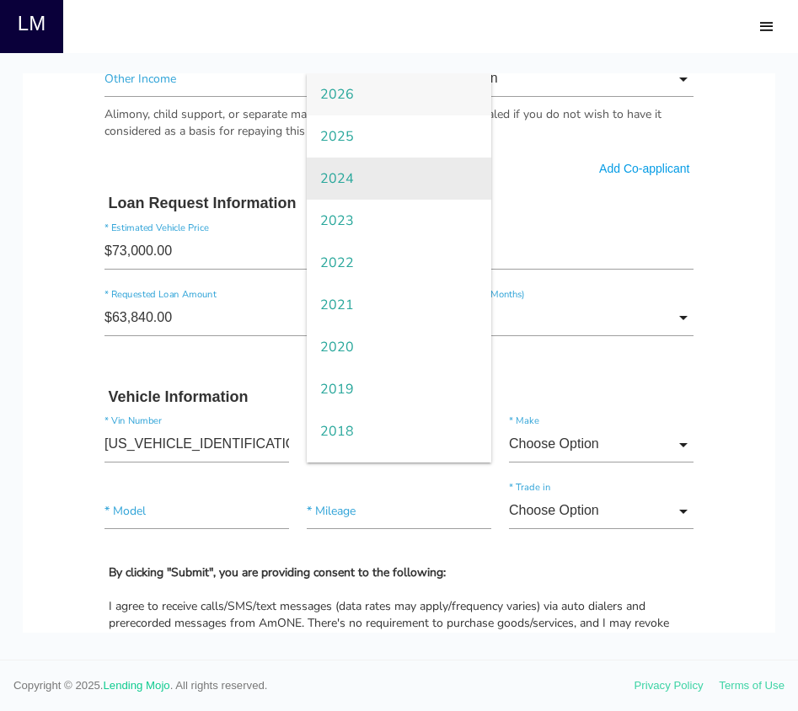
click at [366, 173] on span "2024" at bounding box center [399, 179] width 185 height 42
type input "2024"
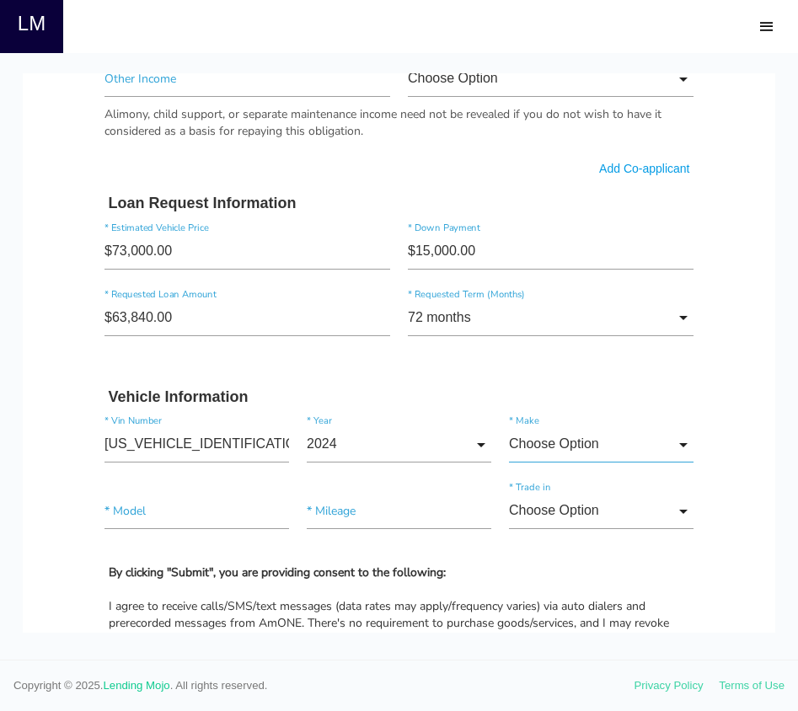
click at [573, 450] on input "Choose Option" at bounding box center [601, 444] width 185 height 36
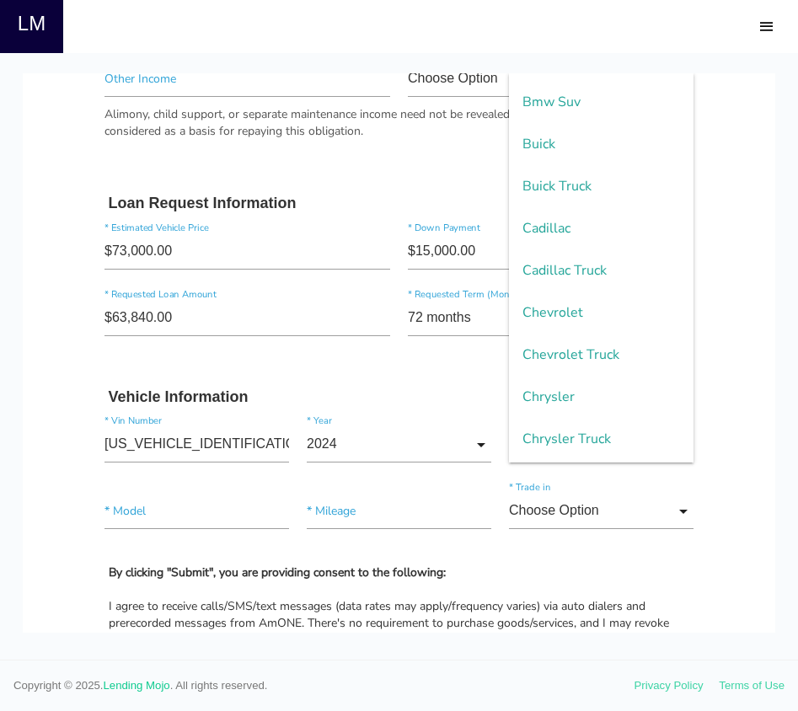
scroll to position [1106, 0]
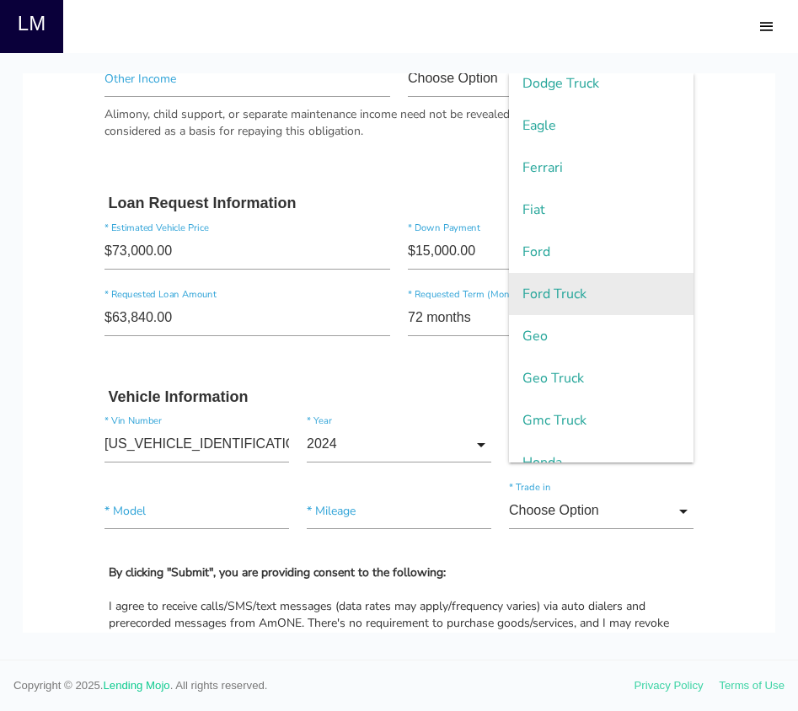
click at [579, 297] on span "Ford Truck" at bounding box center [601, 294] width 185 height 42
type input "Ford Truck"
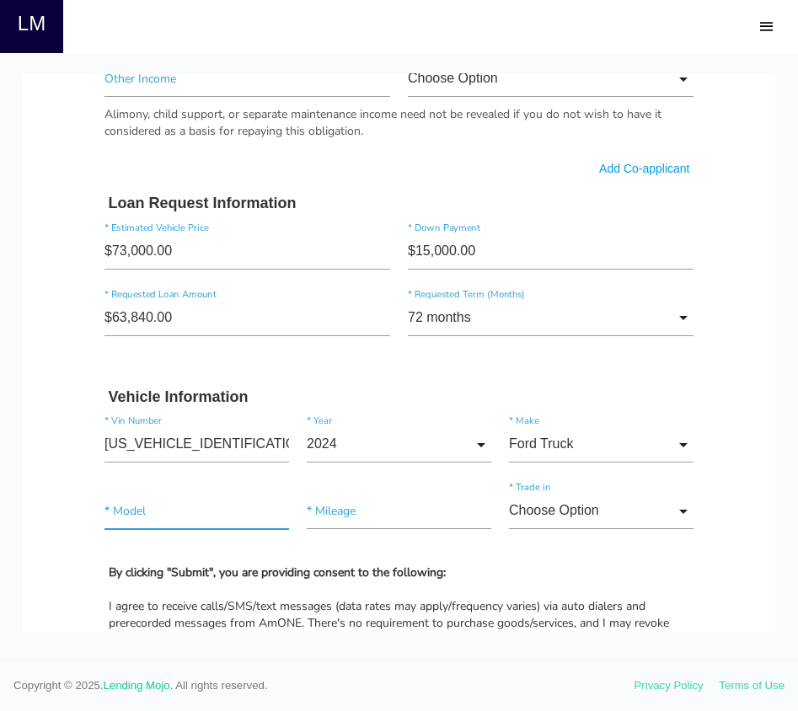
click at [223, 519] on input"] "text" at bounding box center [196, 511] width 185 height 36
type input"] "F-250"
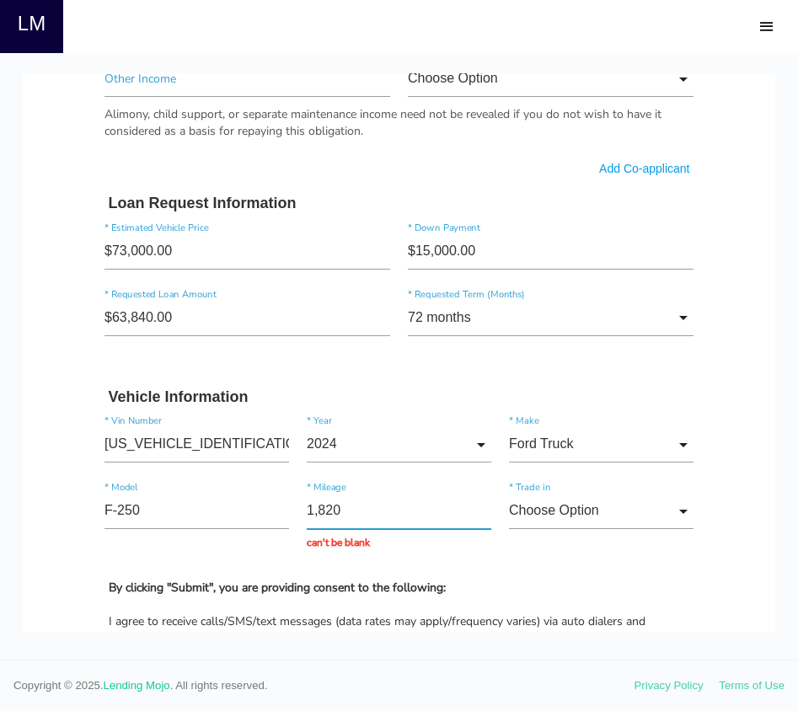
type input "18,200"
click at [549, 518] on input "Choose Option" at bounding box center [601, 511] width 185 height 36
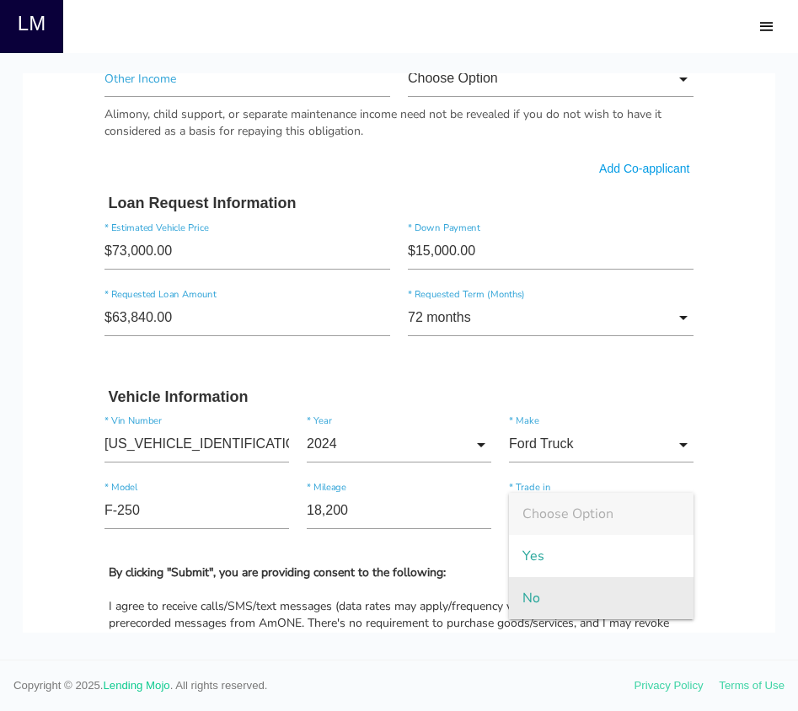
drag, startPoint x: 542, startPoint y: 597, endPoint x: 551, endPoint y: 592, distance: 10.6
click at [542, 596] on span "No" at bounding box center [601, 598] width 185 height 42
type input "No"
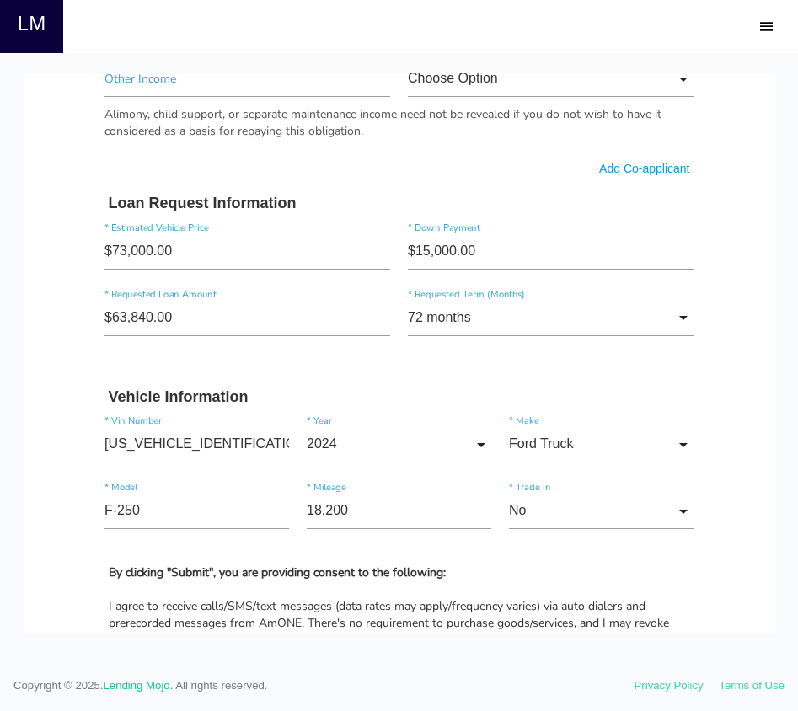
click at [647, 554] on form "Jonathan * First Name Middle Name Matos * Last Name Feb Month Jan Feb March Apr…" at bounding box center [399, 86] width 607 height 2007
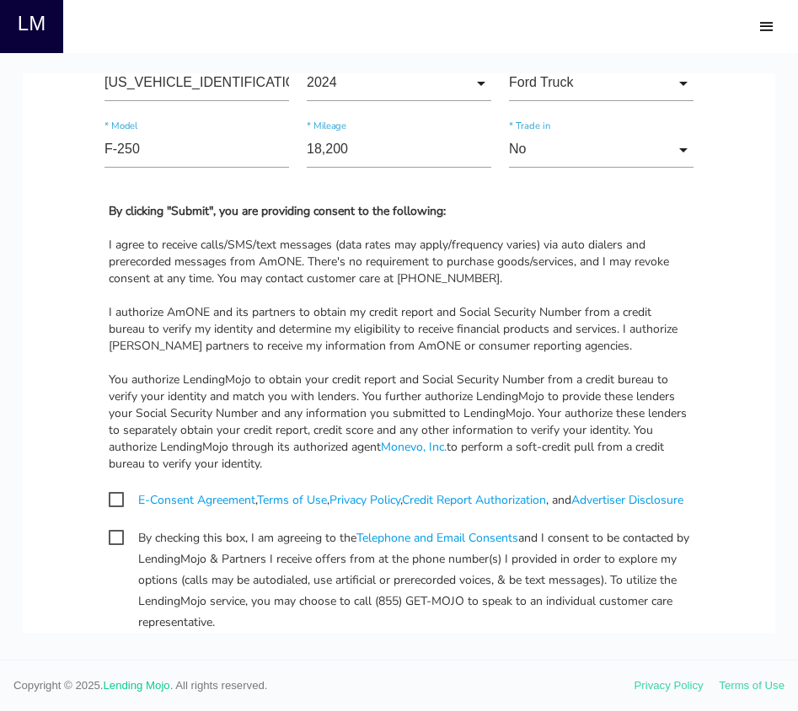
scroll to position [1580, 0]
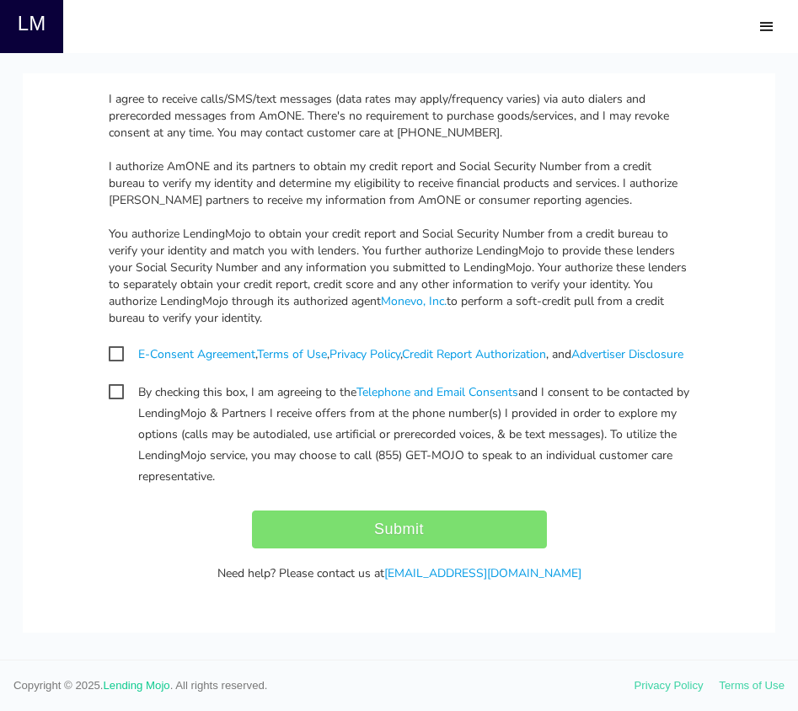
click at [109, 354] on span "E-Consent Agreement , Terms of Use , Privacy Policy , Credit Report Authorizati…" at bounding box center [396, 354] width 575 height 21
checkbox input "true"
click at [113, 403] on span "By checking this box, I am agreeing to the Telephone and Email Consents and I c…" at bounding box center [399, 392] width 581 height 21
checkbox input "true"
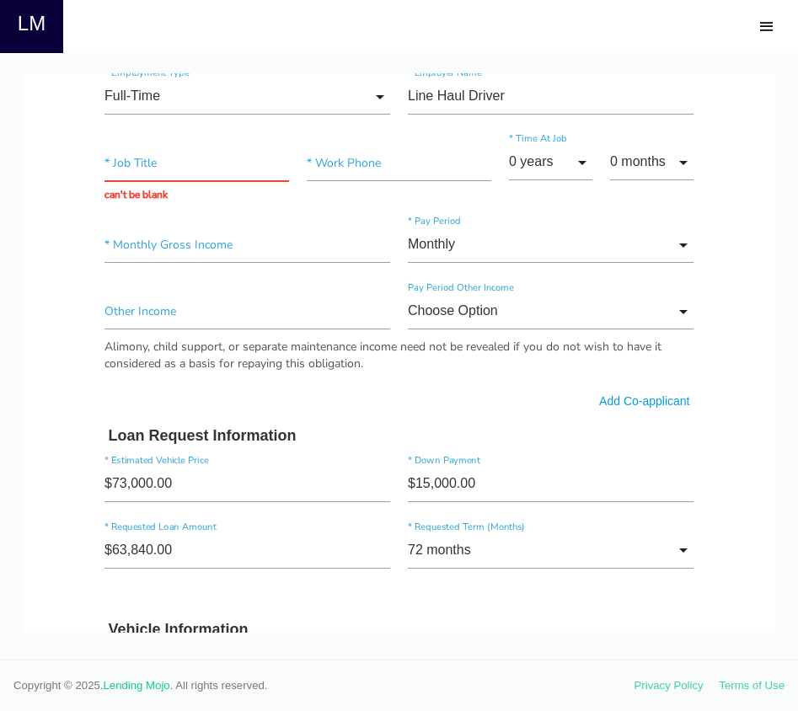
scroll to position [839, 0]
click at [143, 172] on input "text" at bounding box center [196, 164] width 185 height 36
type input "MANAGER"
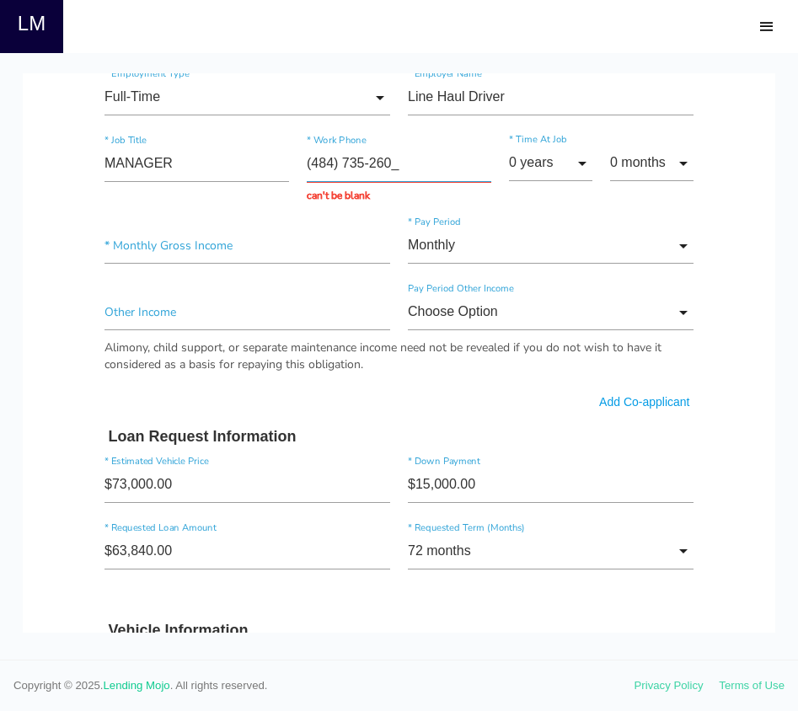
type input "(484) 735-2606"
click at [547, 168] on input "0 years" at bounding box center [550, 163] width 83 height 36
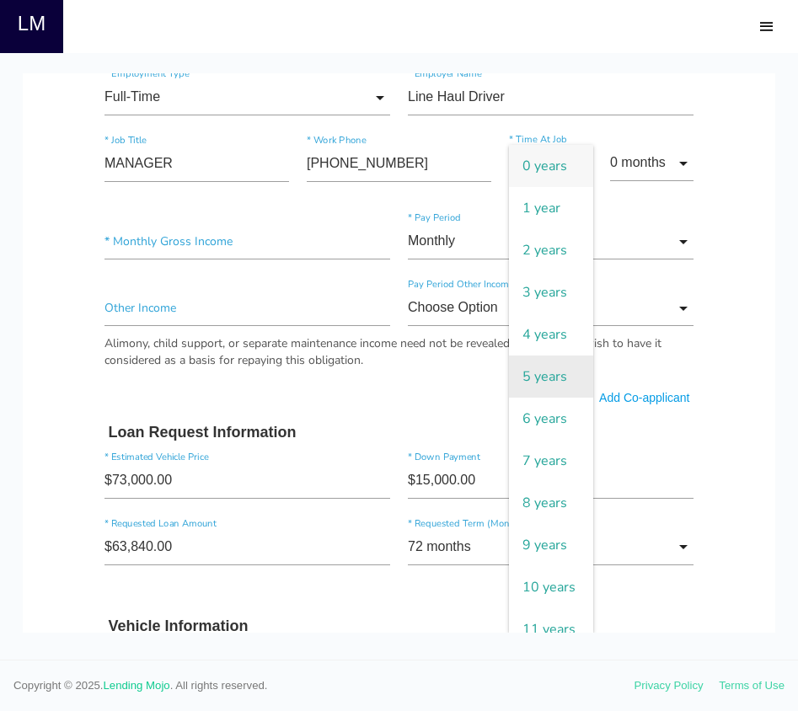
click at [555, 372] on span "5 years" at bounding box center [551, 377] width 84 height 42
type input "5 years"
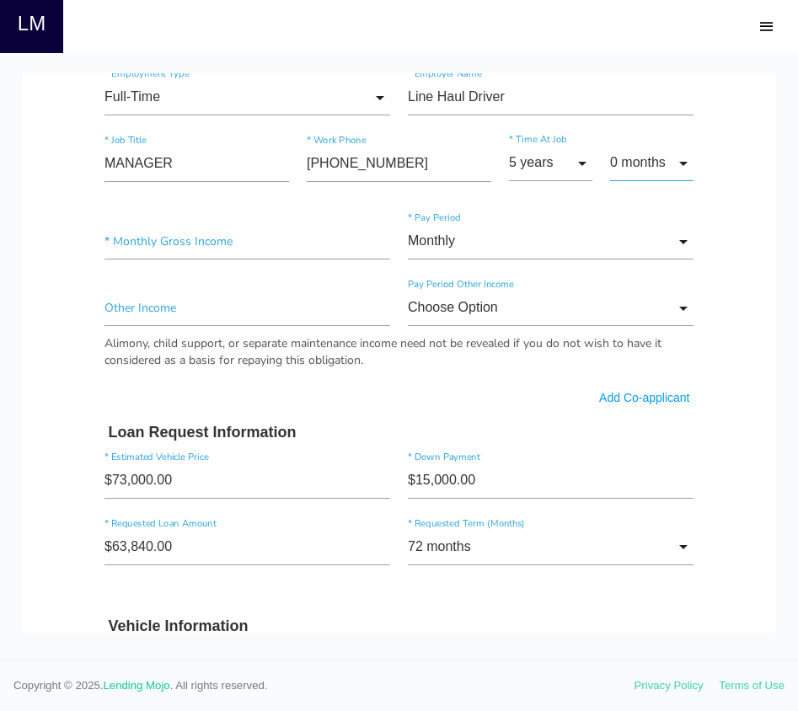
click at [664, 166] on input "0 months" at bounding box center [651, 163] width 83 height 36
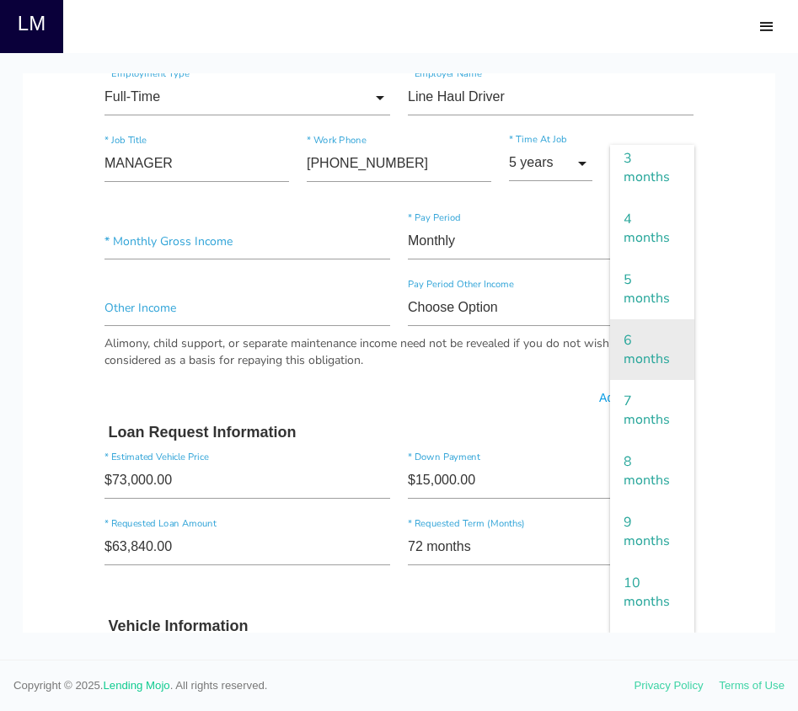
scroll to position [239, 0]
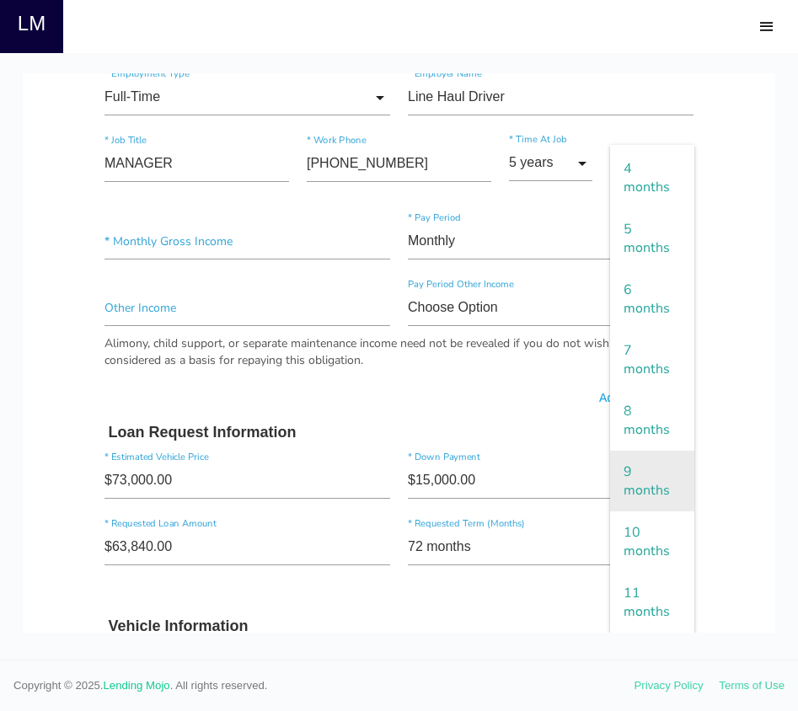
click at [640, 487] on span "9 months" at bounding box center [652, 481] width 84 height 61
type input "9 months"
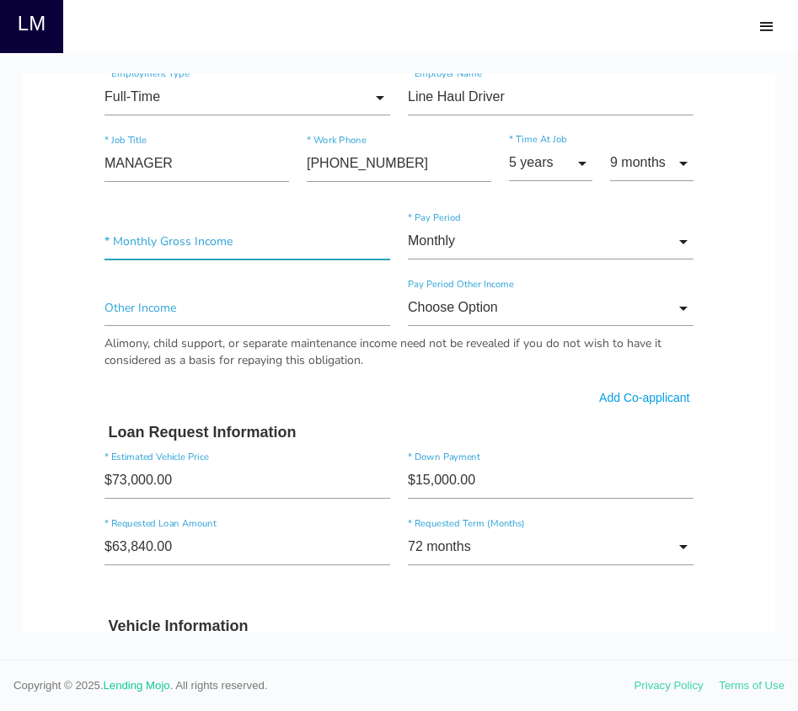
click at [219, 247] on input"] "text" at bounding box center [247, 241] width 286 height 36
click at [544, 244] on input "Monthly" at bounding box center [551, 241] width 286 height 36
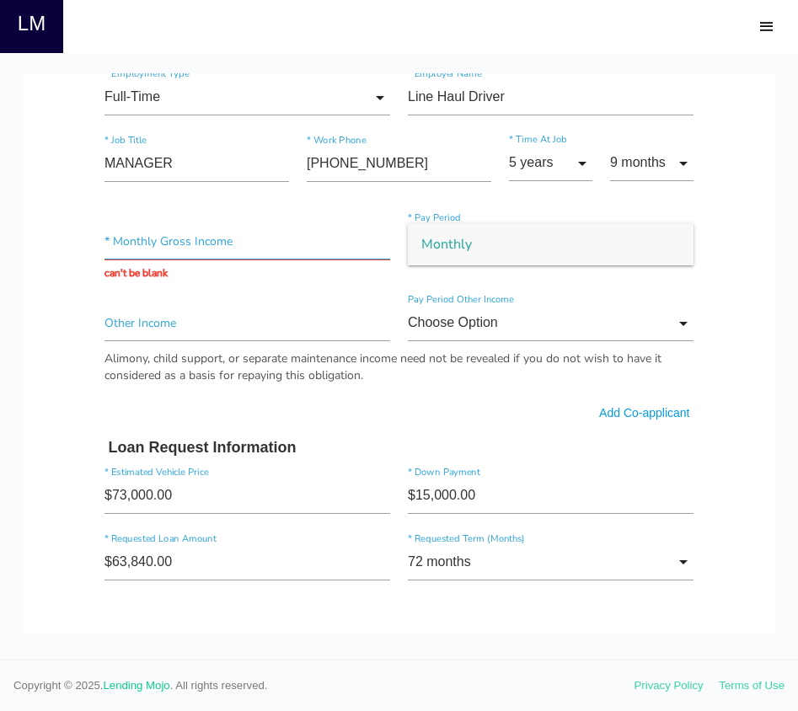
click at [142, 237] on input "text" at bounding box center [247, 241] width 286 height 36
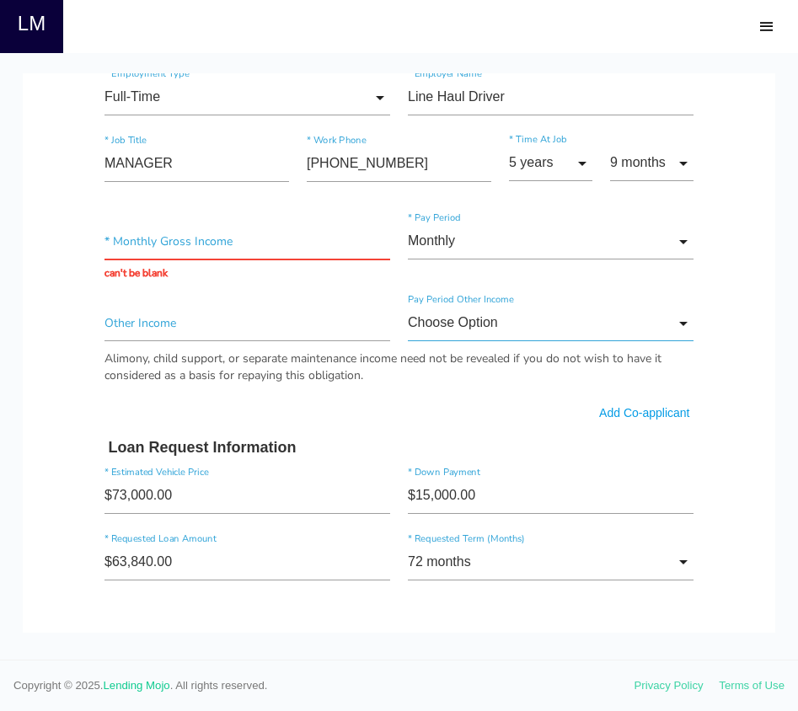
click at [556, 331] on input "Choose Option" at bounding box center [551, 323] width 286 height 36
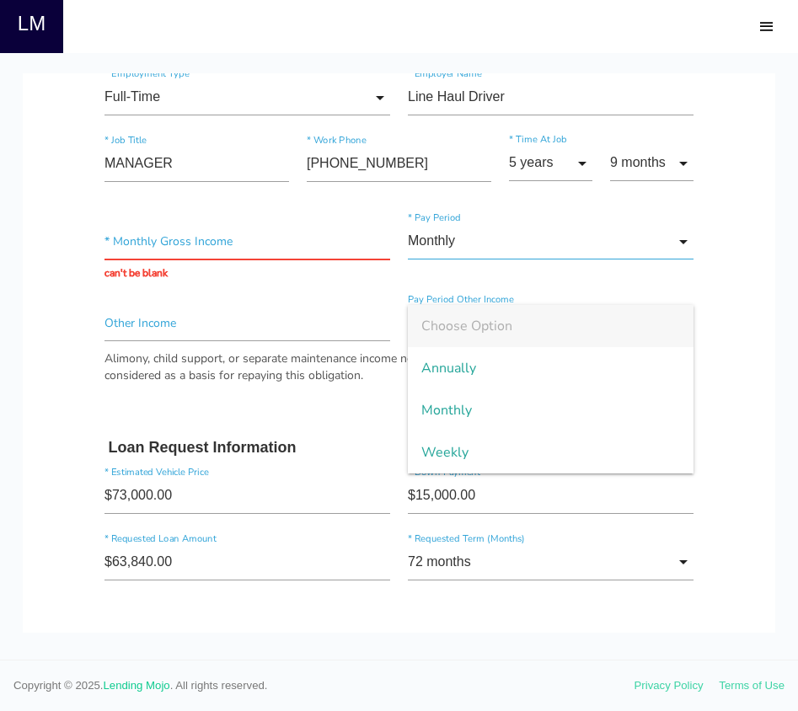
click at [555, 243] on input "Monthly" at bounding box center [551, 241] width 286 height 36
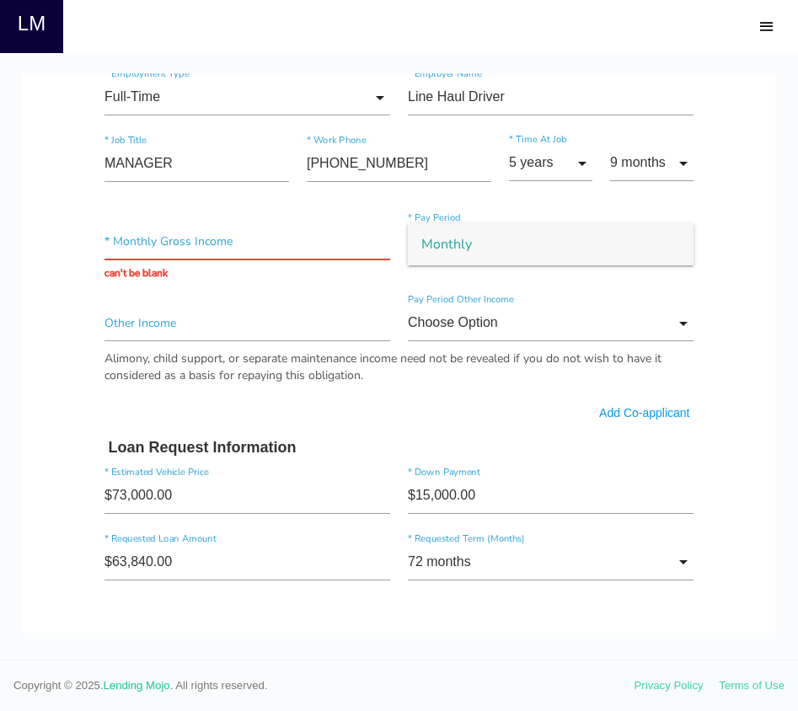
click at [555, 243] on span "Monthly" at bounding box center [551, 244] width 286 height 42
click at [562, 238] on input "Monthly" at bounding box center [551, 241] width 286 height 36
click at [640, 238] on span "Monthly" at bounding box center [551, 244] width 286 height 42
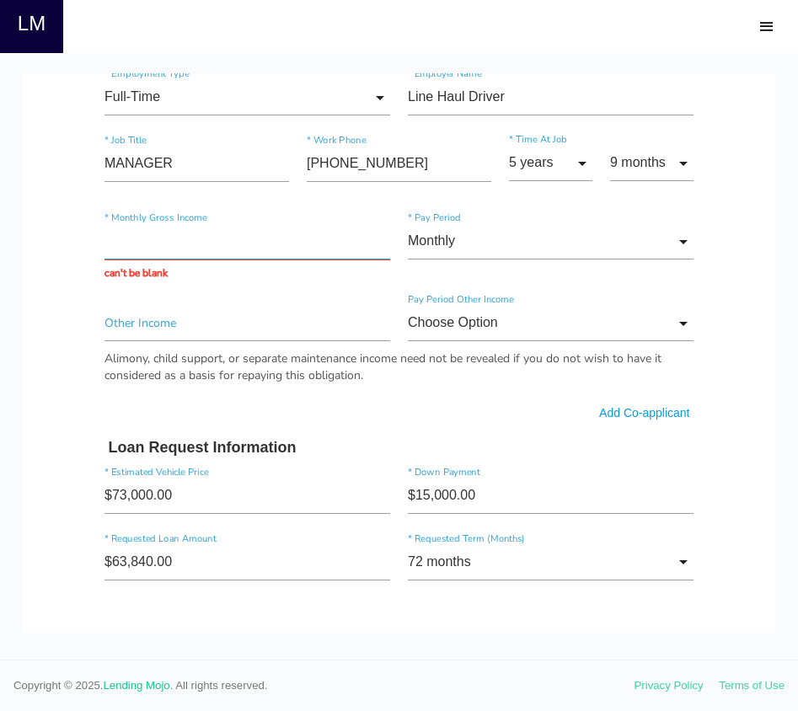
click at [230, 239] on input "text" at bounding box center [247, 241] width 286 height 36
click at [541, 241] on input "Monthly" at bounding box center [551, 241] width 286 height 36
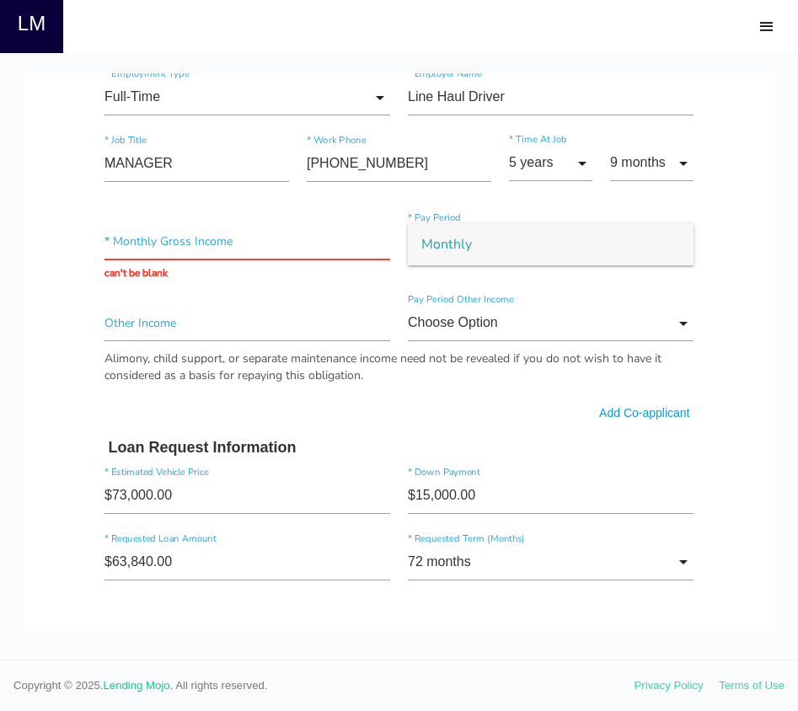
click at [544, 241] on span "Monthly" at bounding box center [551, 244] width 286 height 42
click at [137, 255] on input "text" at bounding box center [247, 241] width 286 height 36
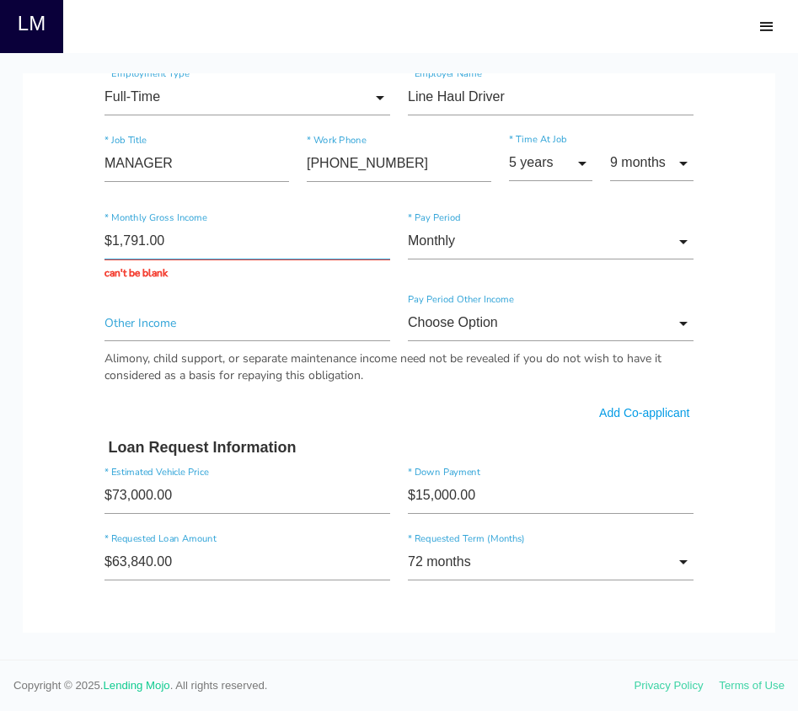
type input "$17,916.00"
click at [461, 238] on input "Monthly" at bounding box center [551, 241] width 286 height 36
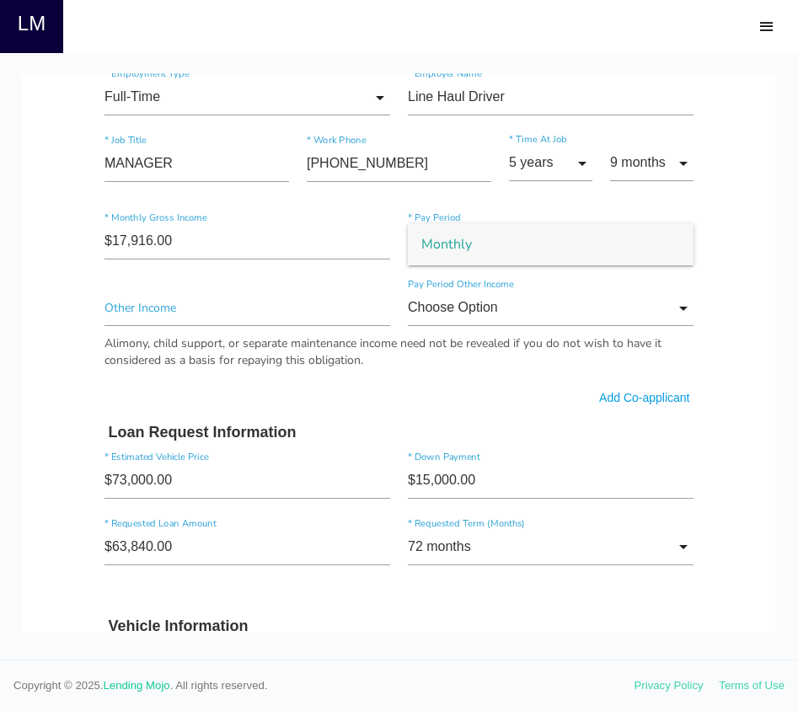
click at [475, 244] on span "Monthly" at bounding box center [551, 244] width 286 height 42
drag, startPoint x: 703, startPoint y: 279, endPoint x: 711, endPoint y: 281, distance: 8.6
click at [703, 279] on div "Quick, Secure Financing Personalized to You. Jonathan * First Name Middle Name …" at bounding box center [399, 285] width 632 height 2068
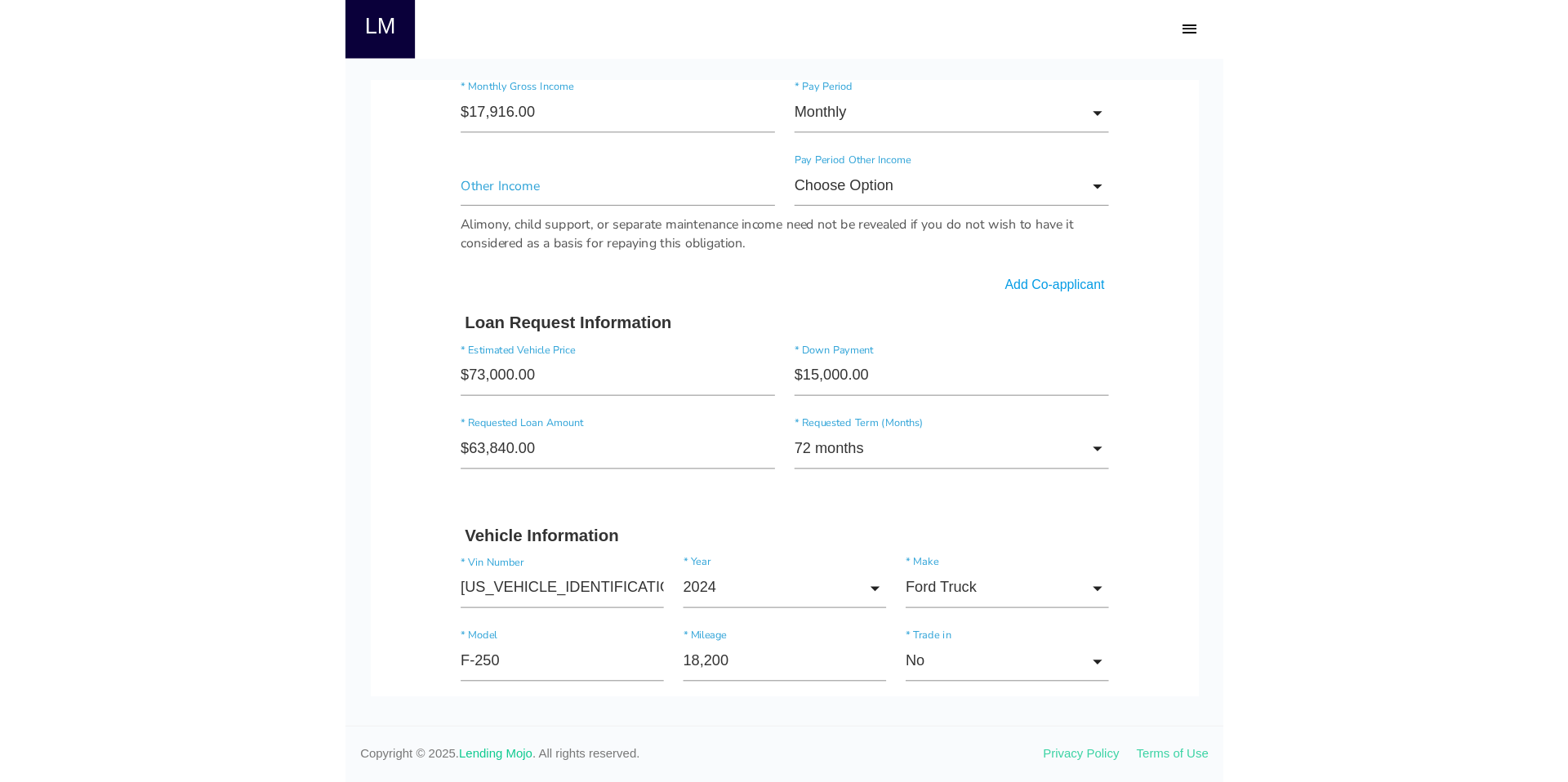
scroll to position [0, 0]
